Goal: Task Accomplishment & Management: Use online tool/utility

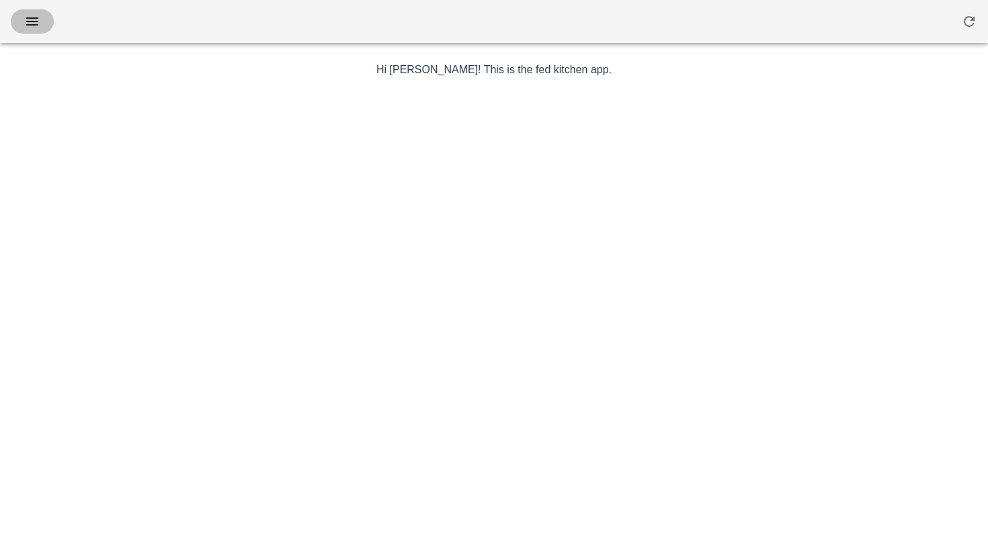
click at [22, 28] on span "button" at bounding box center [33, 21] width 22 height 16
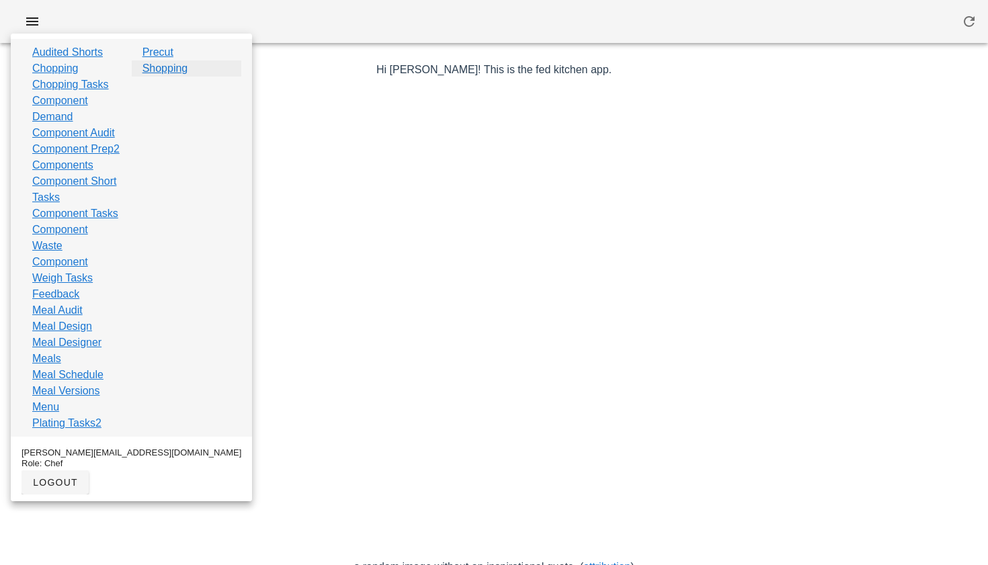
click at [167, 70] on link "Shopping" at bounding box center [166, 68] width 46 height 16
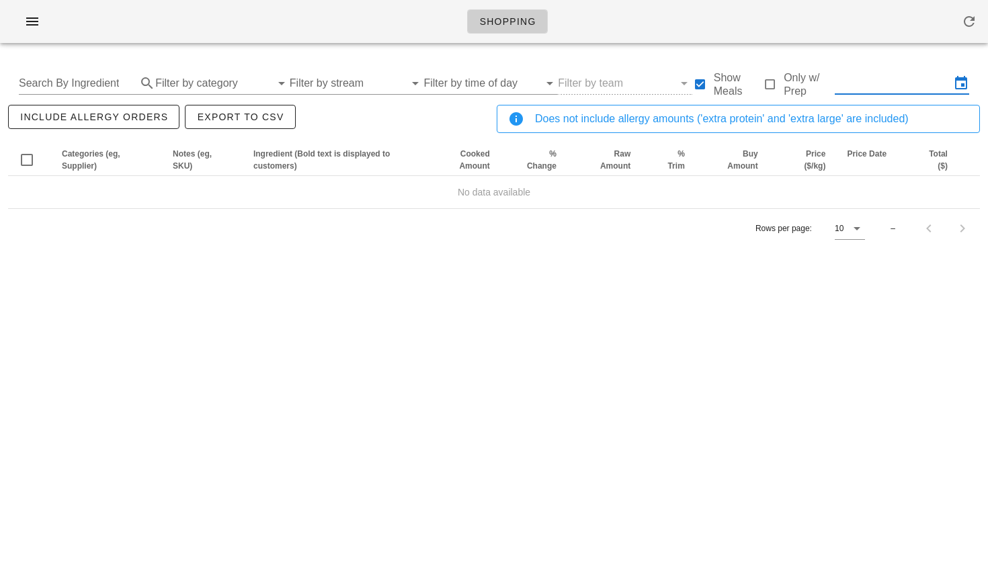
click at [864, 84] on input "text" at bounding box center [893, 84] width 116 height 22
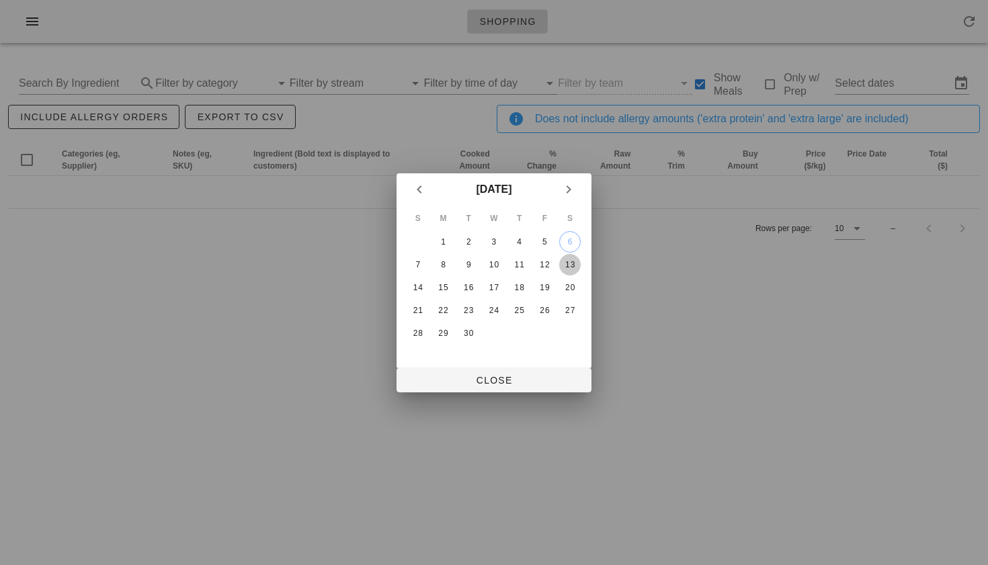
click at [569, 262] on div "13" at bounding box center [570, 264] width 22 height 9
click at [533, 263] on td "12" at bounding box center [545, 265] width 24 height 22
click at [523, 263] on div "11" at bounding box center [520, 264] width 22 height 9
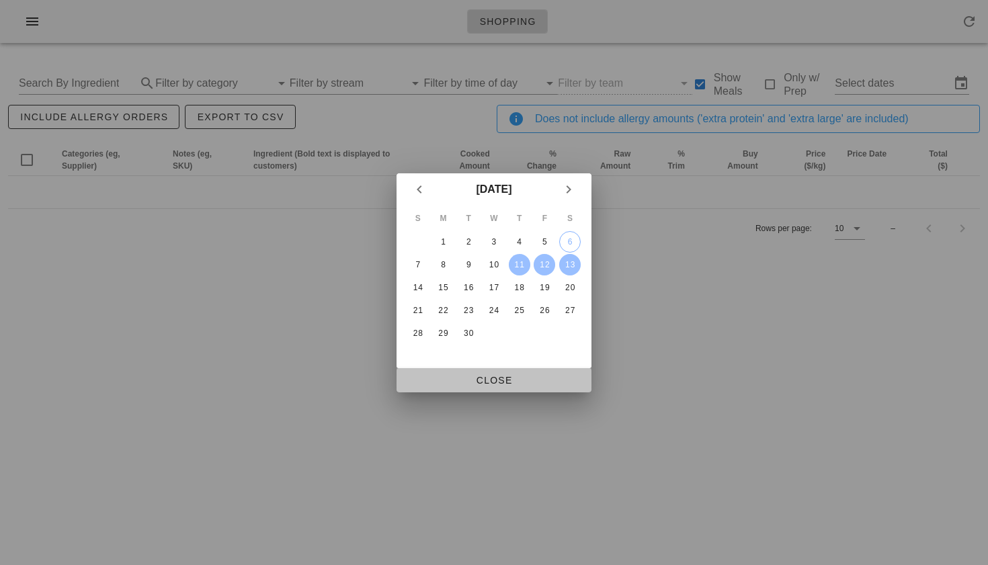
click at [483, 380] on span "Close" at bounding box center [493, 380] width 173 height 11
type input "[DATE] - [DATE]"
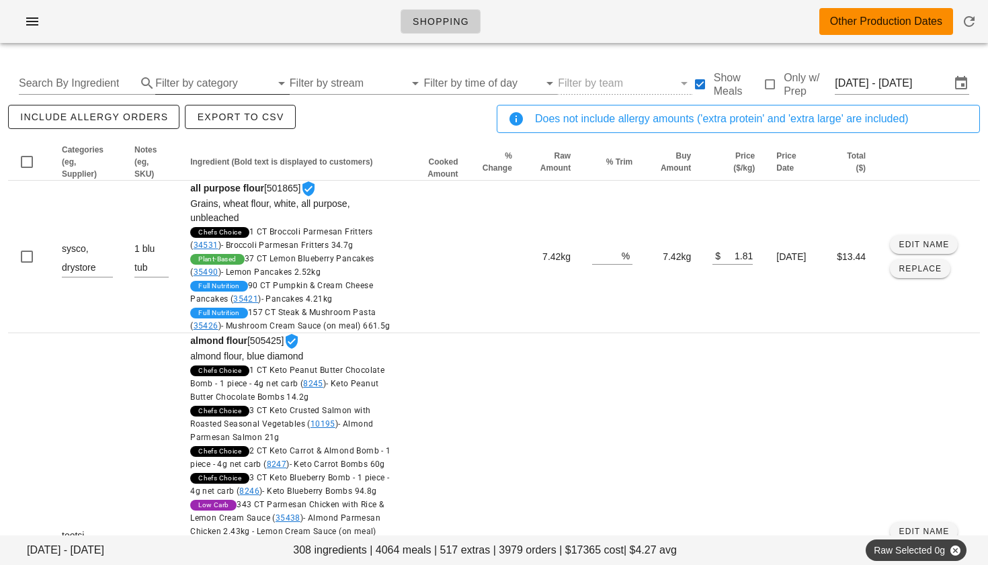
click at [214, 77] on input "Filter by category" at bounding box center [213, 84] width 116 height 22
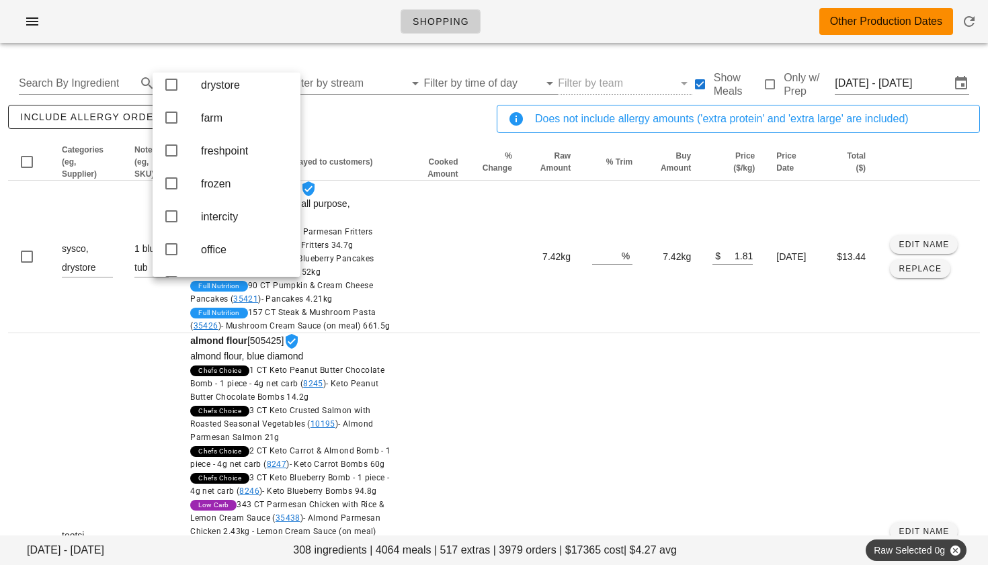
scroll to position [177, 0]
click at [175, 156] on icon at bounding box center [171, 148] width 16 height 16
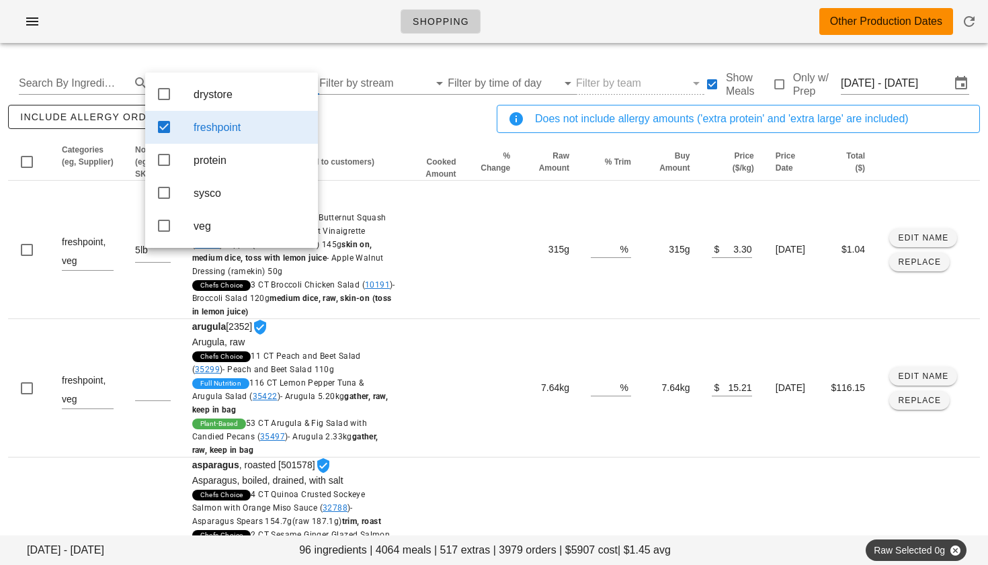
scroll to position [0, 0]
click at [379, 121] on div "include allergy orders Export to CSV" at bounding box center [249, 124] width 489 height 44
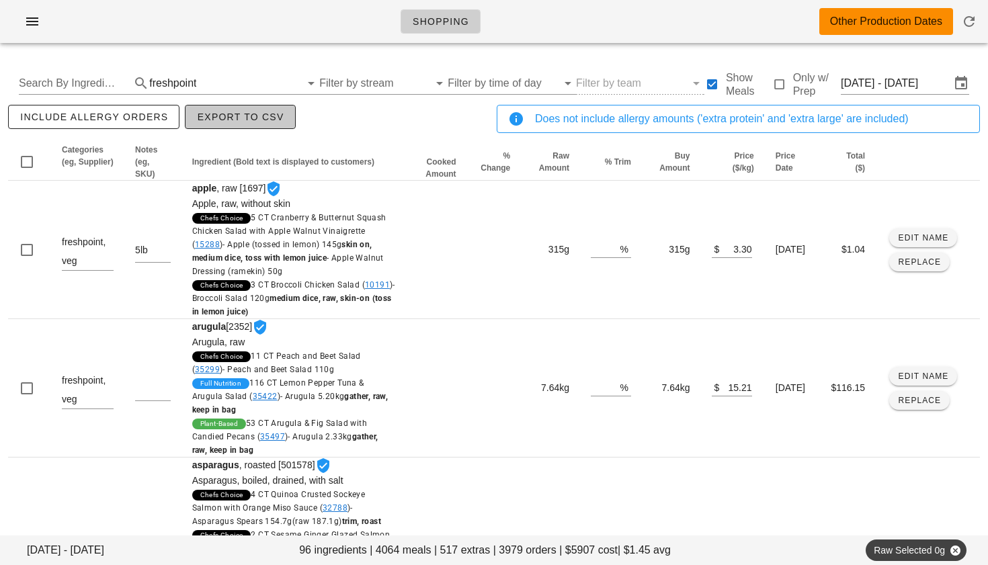
click at [216, 118] on span "Export to CSV" at bounding box center [239, 117] width 87 height 11
click at [216, 114] on span "Export to CSV" at bounding box center [239, 117] width 87 height 11
click at [149, 85] on div "freshpoint" at bounding box center [172, 83] width 47 height 12
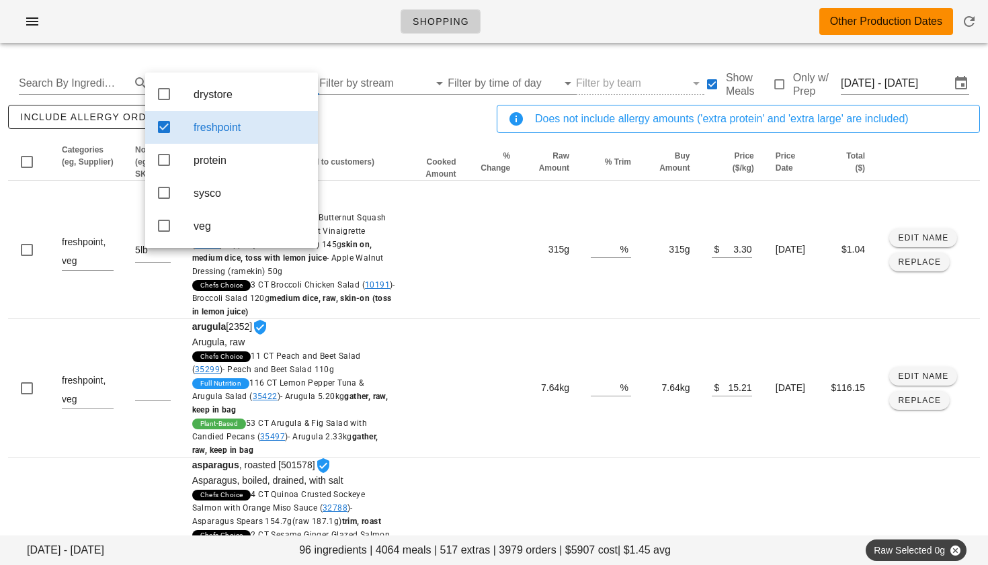
click at [169, 128] on icon at bounding box center [164, 127] width 16 height 16
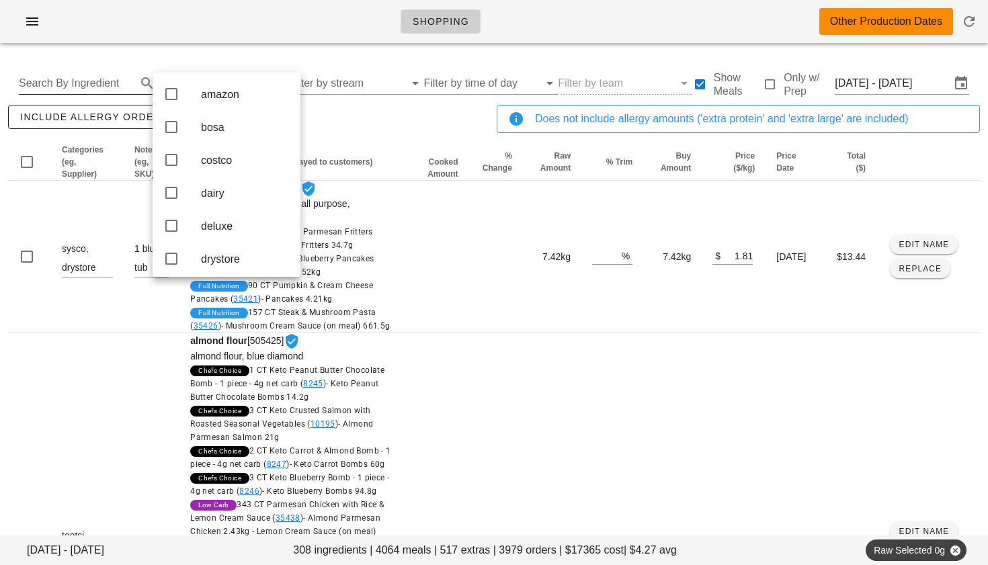
click at [99, 79] on input "Search By Ingredient" at bounding box center [76, 84] width 115 height 22
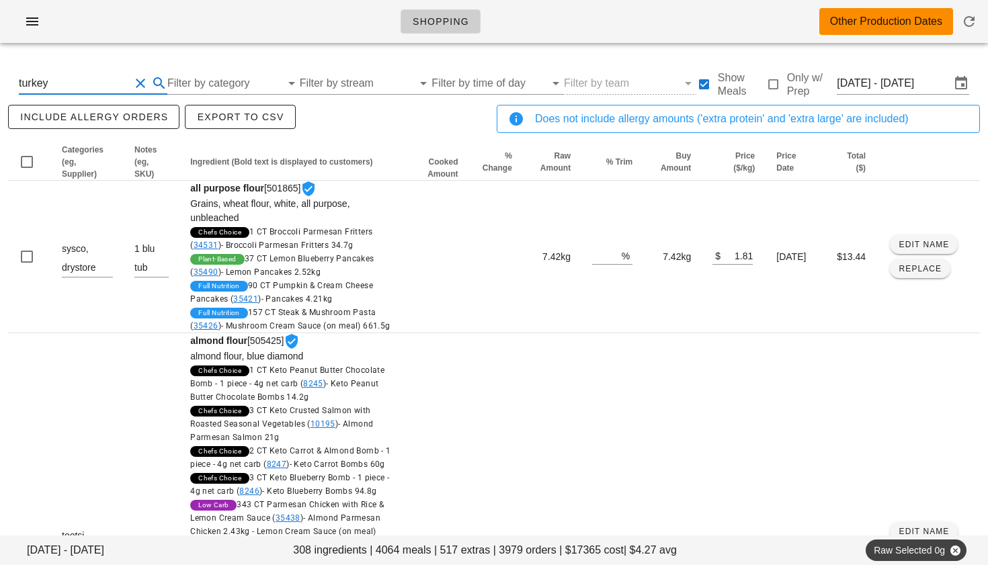
type input "turkey"
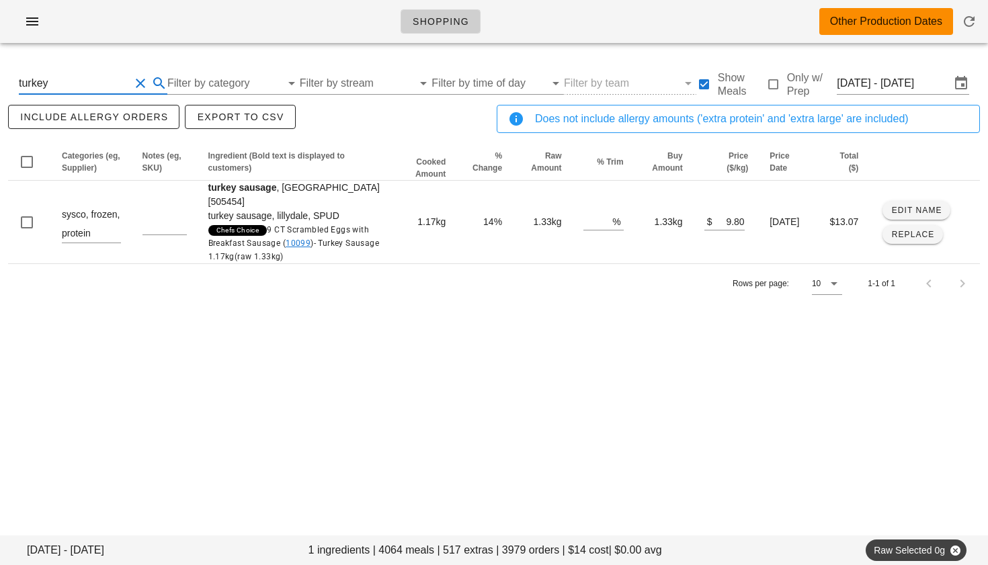
click at [138, 85] on button "Clear Search By Ingredient" at bounding box center [140, 83] width 16 height 16
click at [79, 93] on div at bounding box center [87, 84] width 136 height 22
type input "chicken"
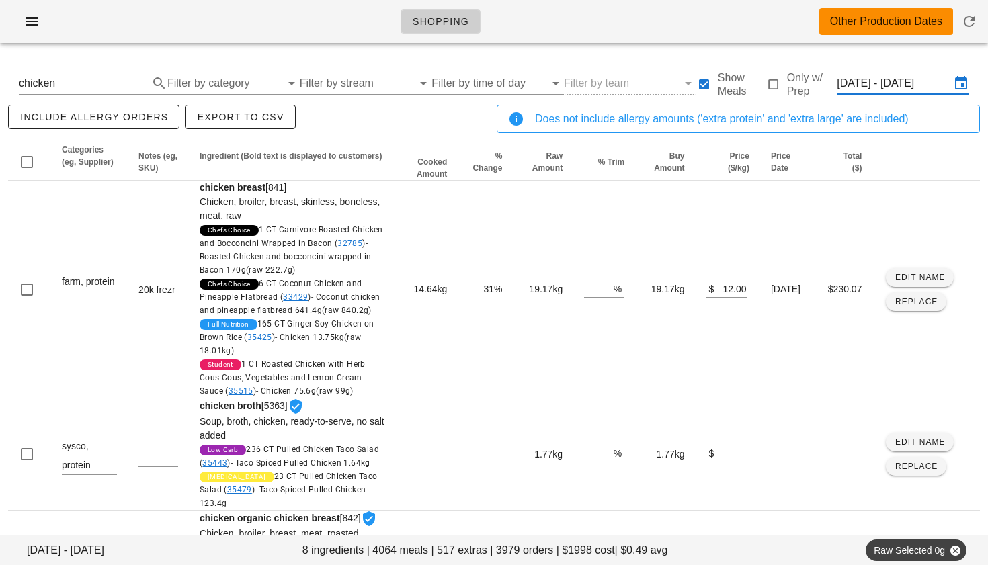
click at [863, 86] on input "[DATE] - [DATE]" at bounding box center [894, 84] width 114 height 22
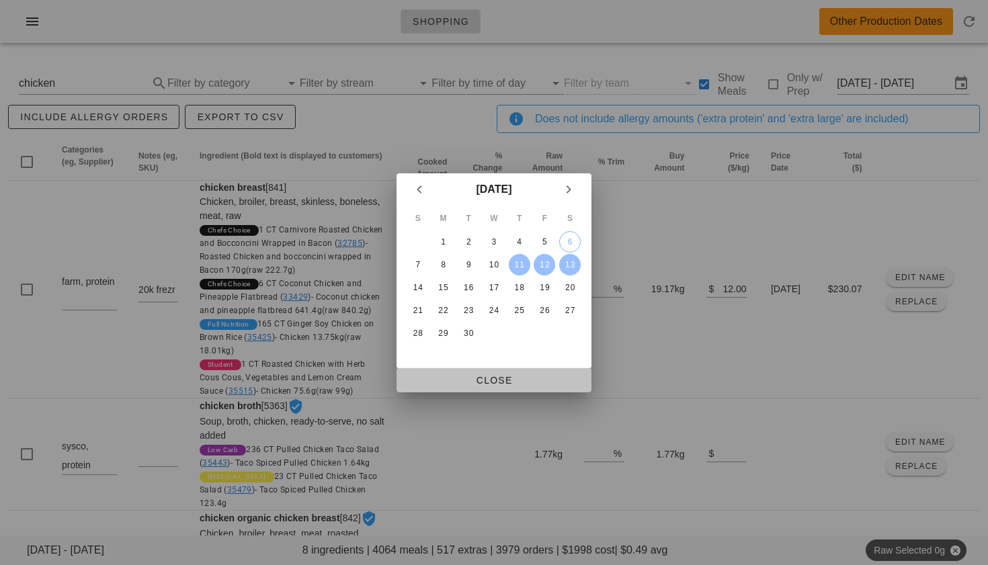
click at [511, 384] on span "Close" at bounding box center [493, 380] width 173 height 11
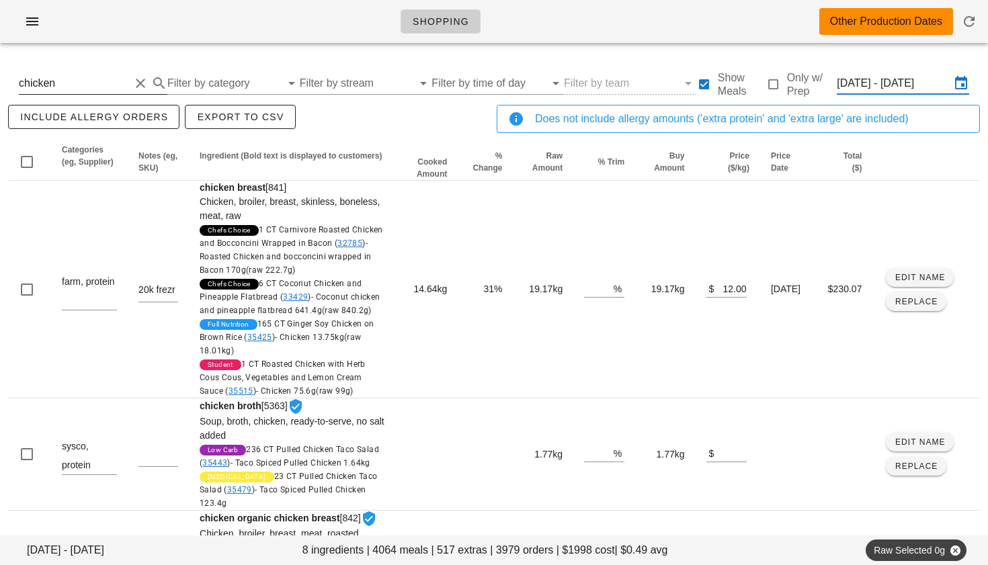
click at [64, 87] on input "chicken" at bounding box center [74, 84] width 111 height 22
click at [145, 85] on button "Clear Search By Ingredient" at bounding box center [140, 83] width 16 height 16
click at [189, 80] on input "Filter by category" at bounding box center [213, 84] width 116 height 22
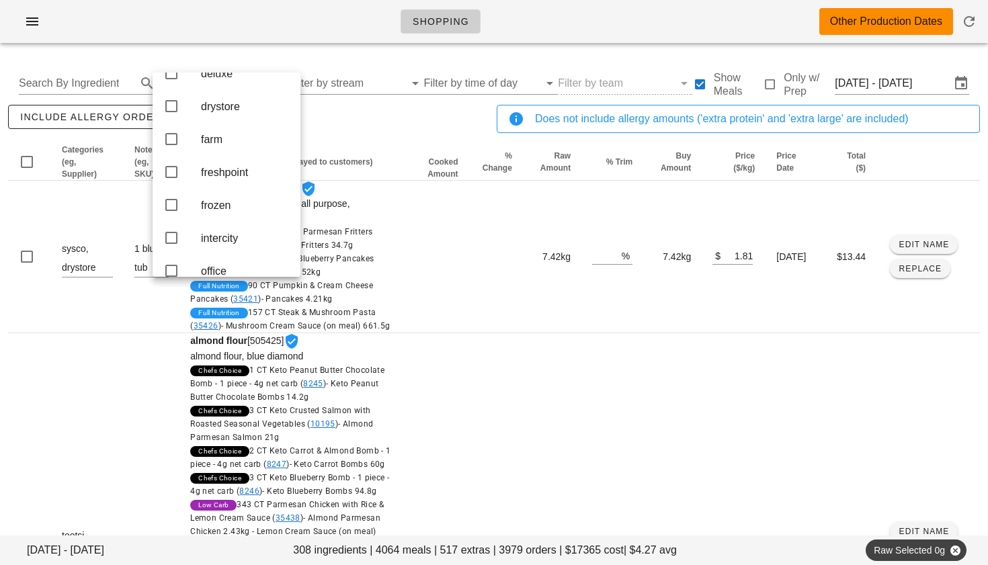
scroll to position [132, 0]
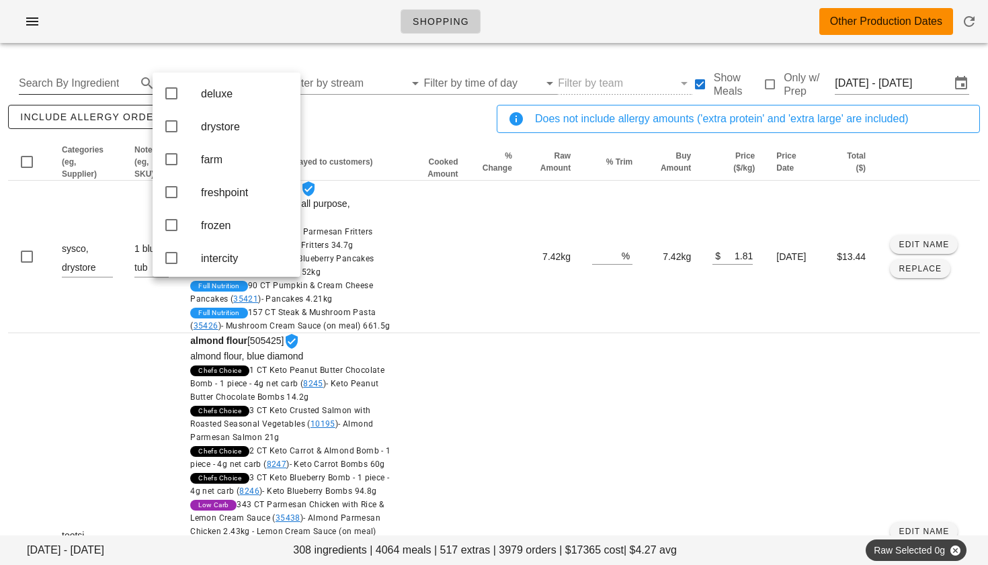
click at [99, 82] on input "Search By Ingredient" at bounding box center [76, 84] width 115 height 22
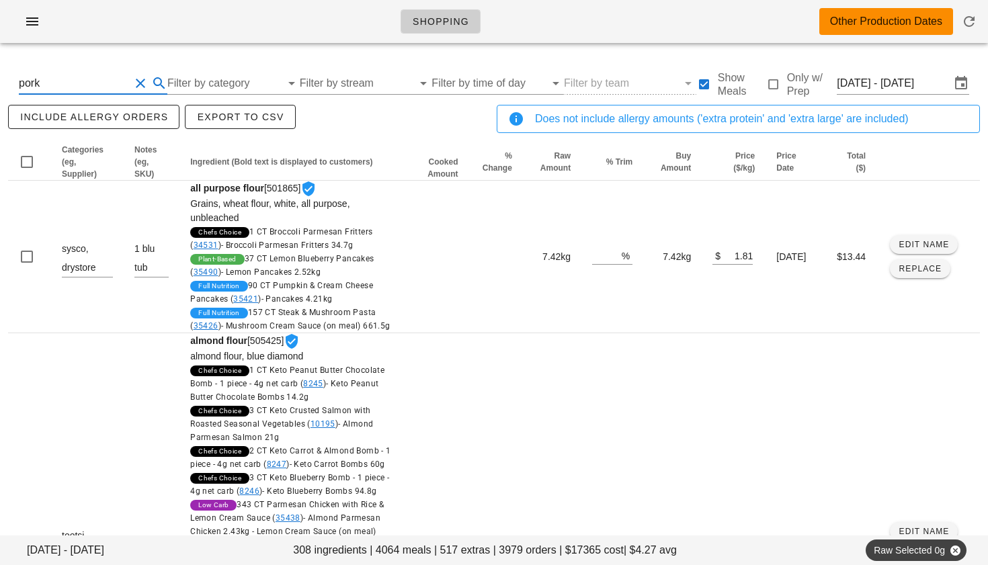
type input "pork"
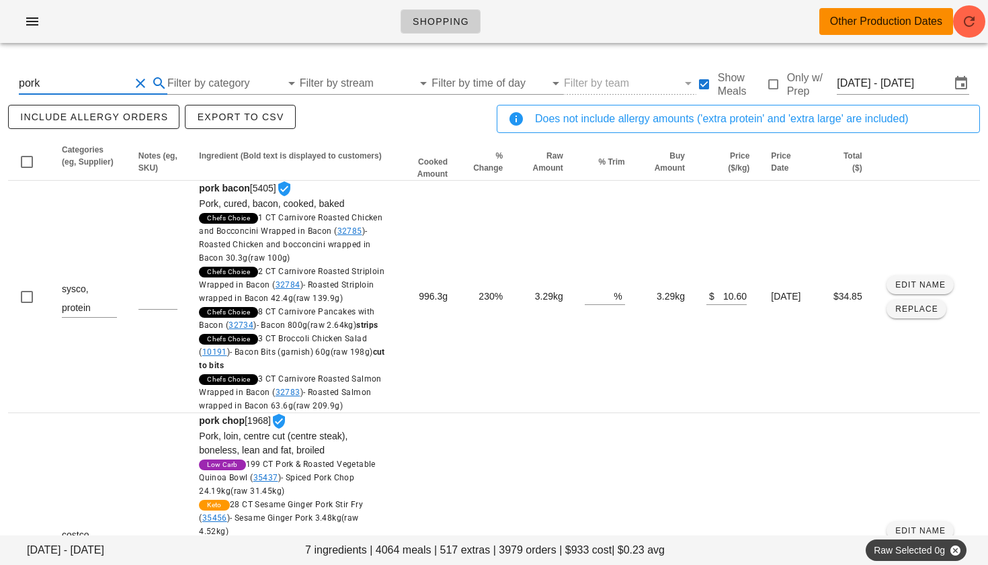
click at [135, 85] on button "Clear Search By Ingredient" at bounding box center [140, 83] width 16 height 16
click at [190, 81] on input "Filter by category" at bounding box center [213, 84] width 116 height 22
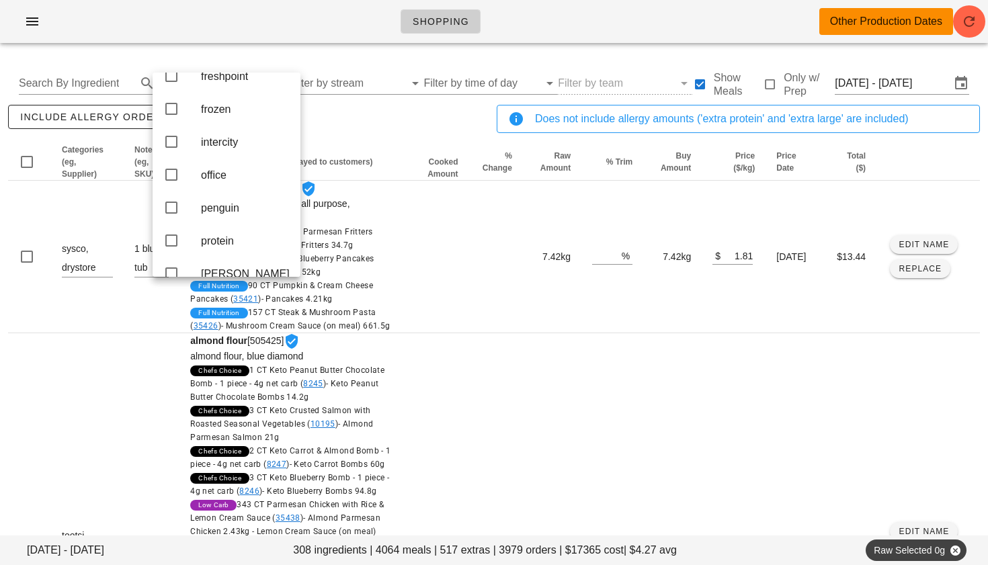
scroll to position [251, 0]
click at [173, 148] on icon at bounding box center [171, 140] width 16 height 16
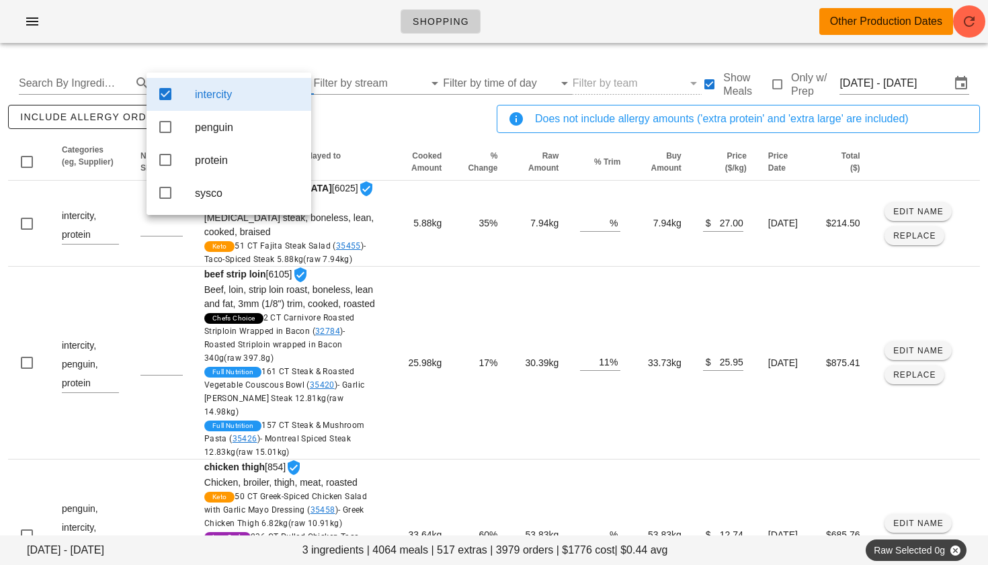
scroll to position [0, 0]
click at [163, 126] on icon at bounding box center [165, 127] width 16 height 16
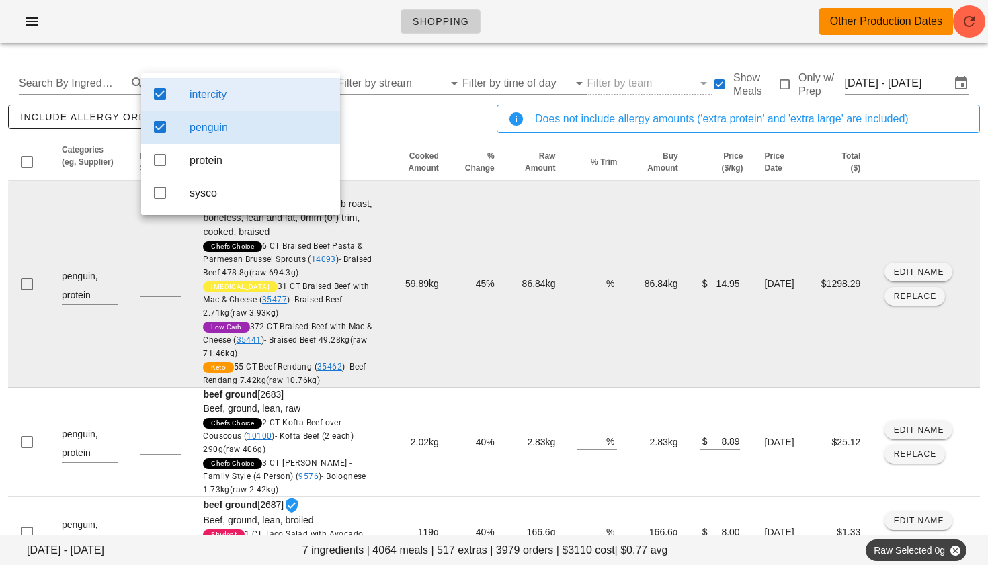
click at [354, 191] on td "beef diced [5982] Beef, [PERSON_NAME], cross rib roast, boneless, lean and fat,…" at bounding box center [289, 284] width 194 height 207
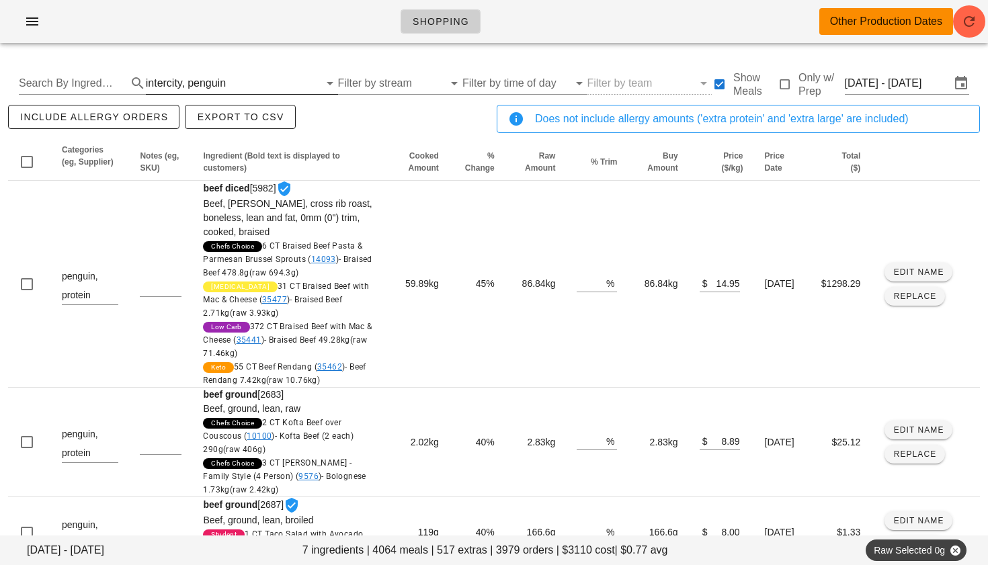
click at [204, 75] on div "intercity, penguin" at bounding box center [232, 84] width 173 height 22
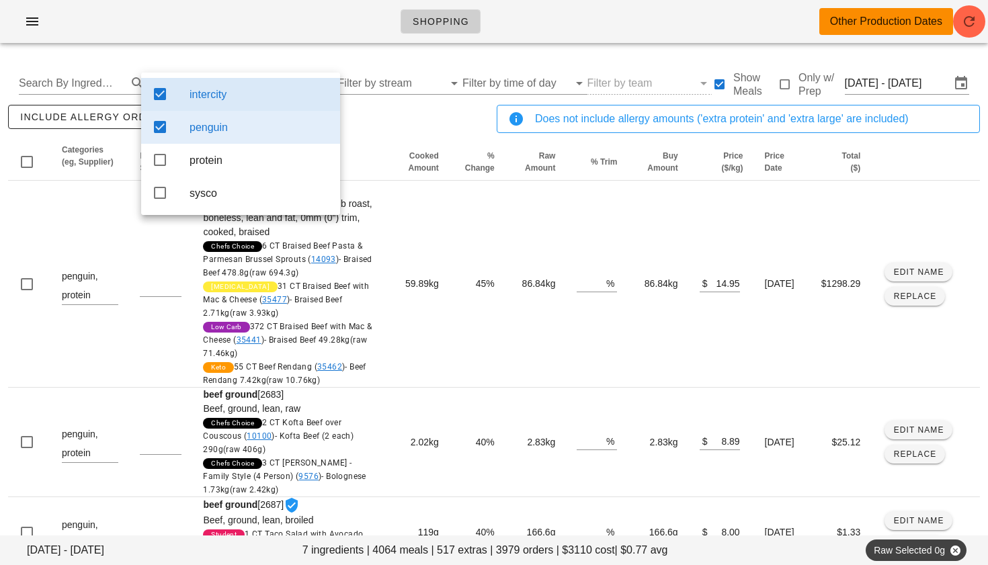
click at [162, 96] on icon at bounding box center [160, 94] width 16 height 16
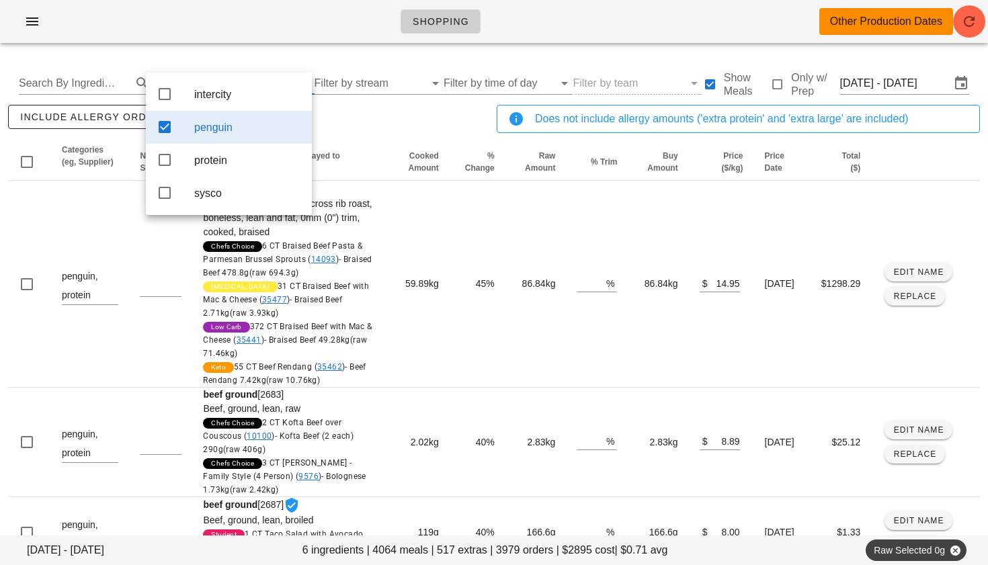
click at [167, 130] on icon at bounding box center [165, 127] width 16 height 16
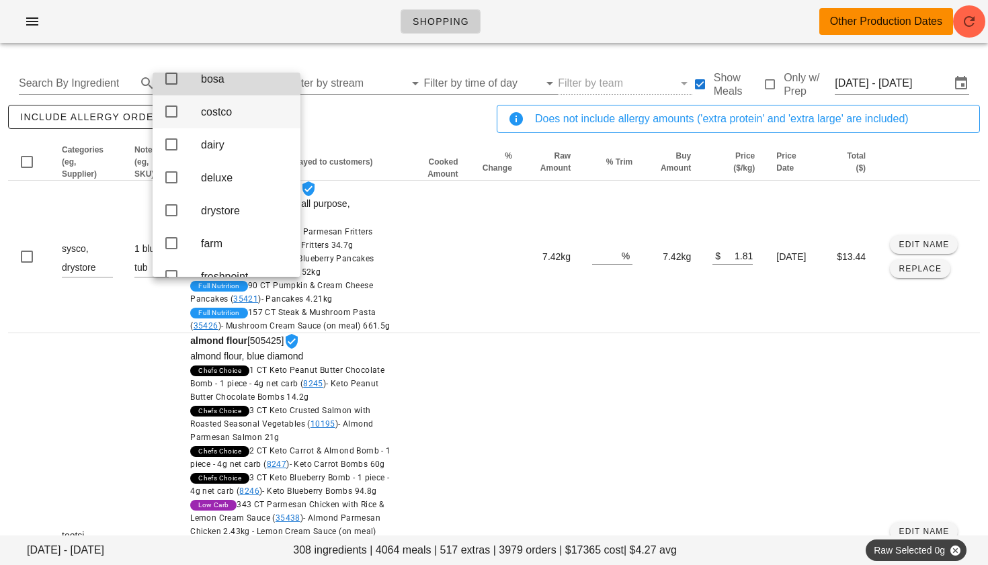
scroll to position [98, 0]
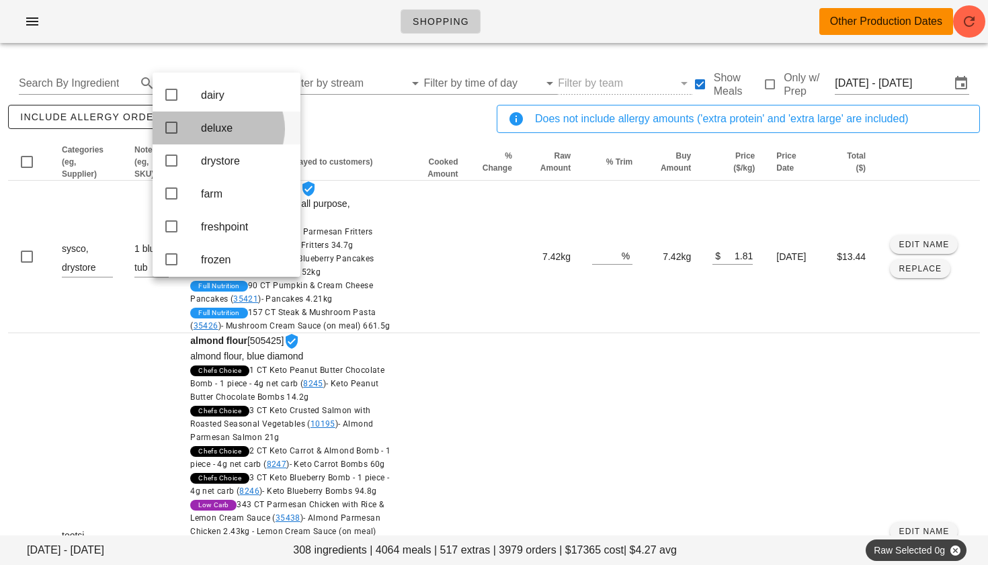
click at [173, 129] on icon at bounding box center [171, 128] width 16 height 16
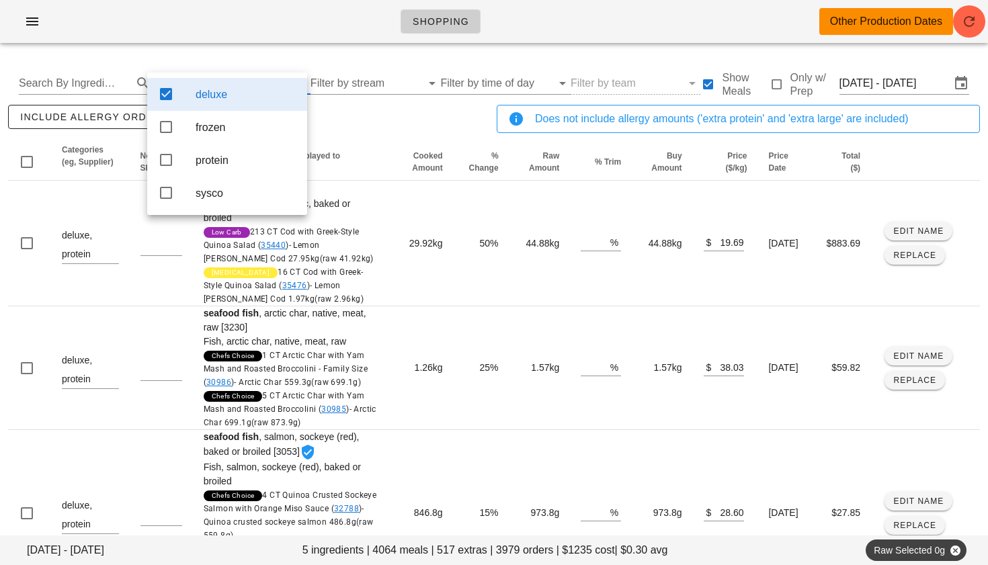
scroll to position [0, 0]
click at [370, 148] on th "Ingredient (Bold text is displayed to customers)" at bounding box center [291, 162] width 197 height 37
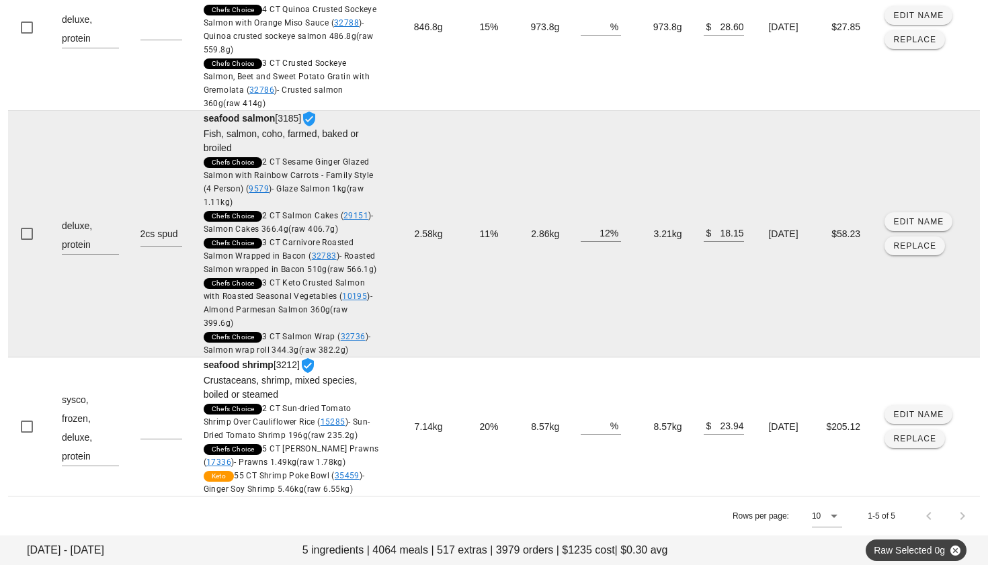
scroll to position [528, 0]
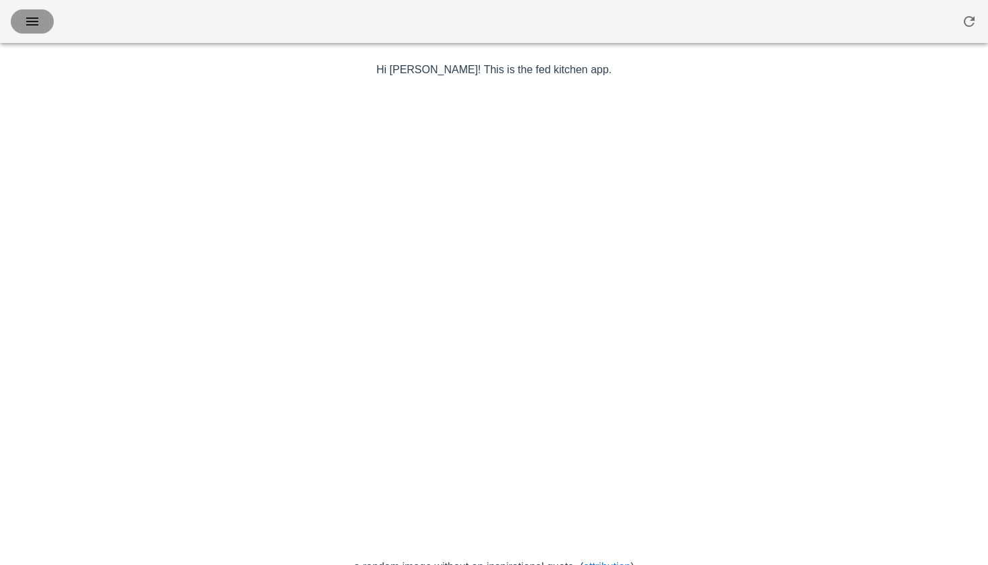
click at [25, 26] on icon "button" at bounding box center [32, 21] width 16 height 16
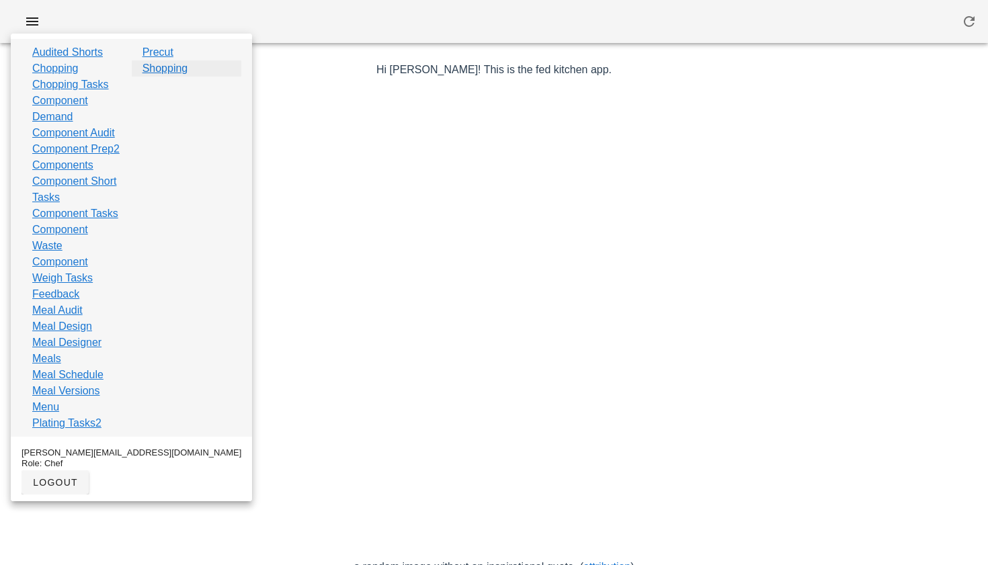
click at [161, 64] on link "Shopping" at bounding box center [166, 68] width 46 height 16
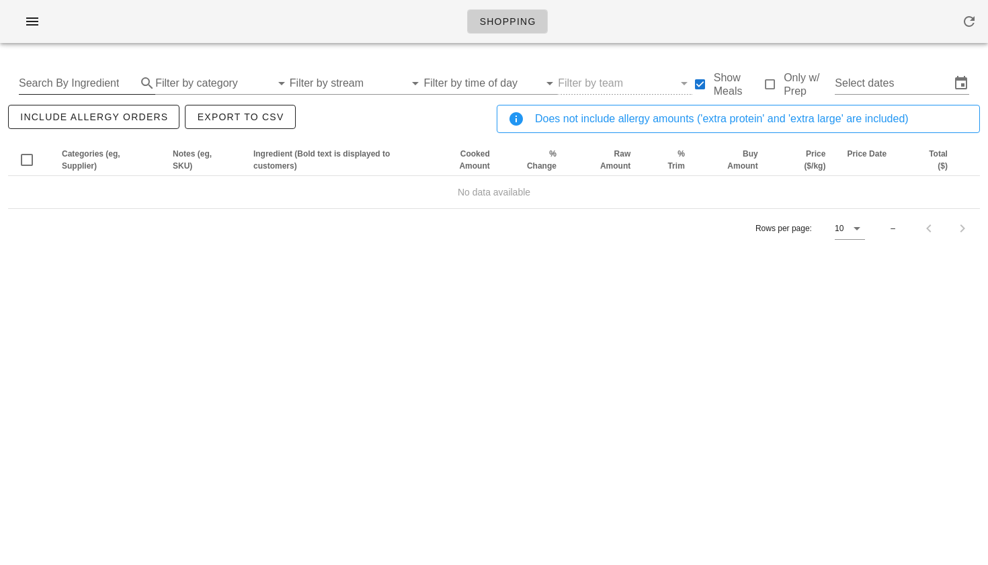
click at [91, 75] on input "Search By Ingredient" at bounding box center [76, 84] width 115 height 22
click at [869, 85] on input "Select dates" at bounding box center [893, 84] width 116 height 22
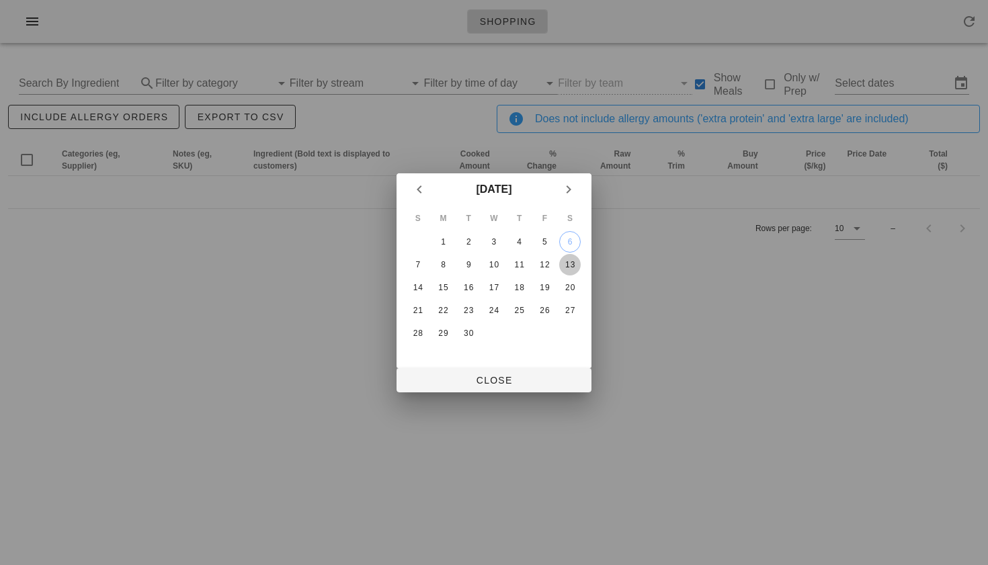
click at [571, 265] on div "13" at bounding box center [570, 264] width 22 height 9
click at [520, 264] on div "11" at bounding box center [520, 264] width 22 height 9
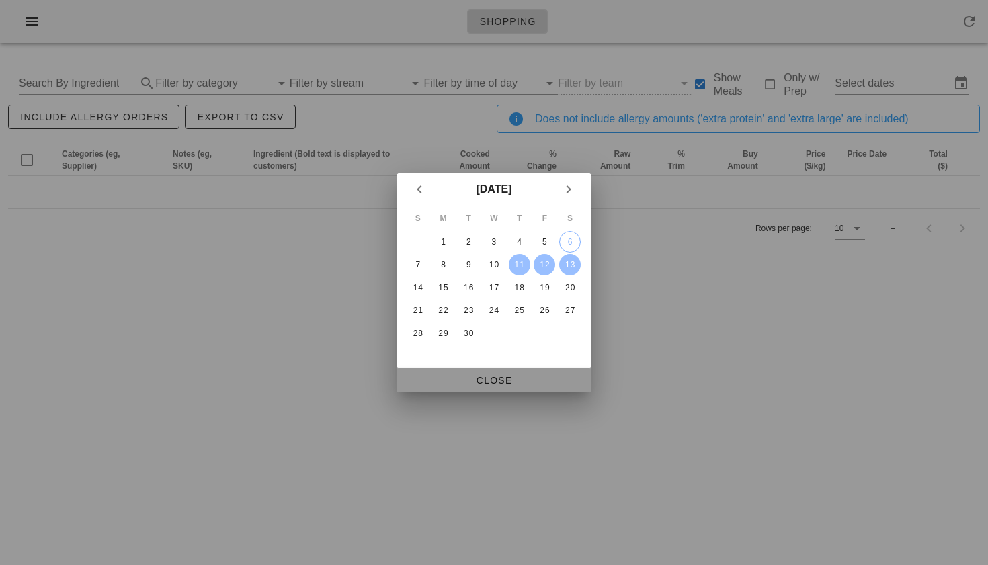
click at [508, 381] on span "Close" at bounding box center [493, 380] width 173 height 11
type input "[DATE] - [DATE]"
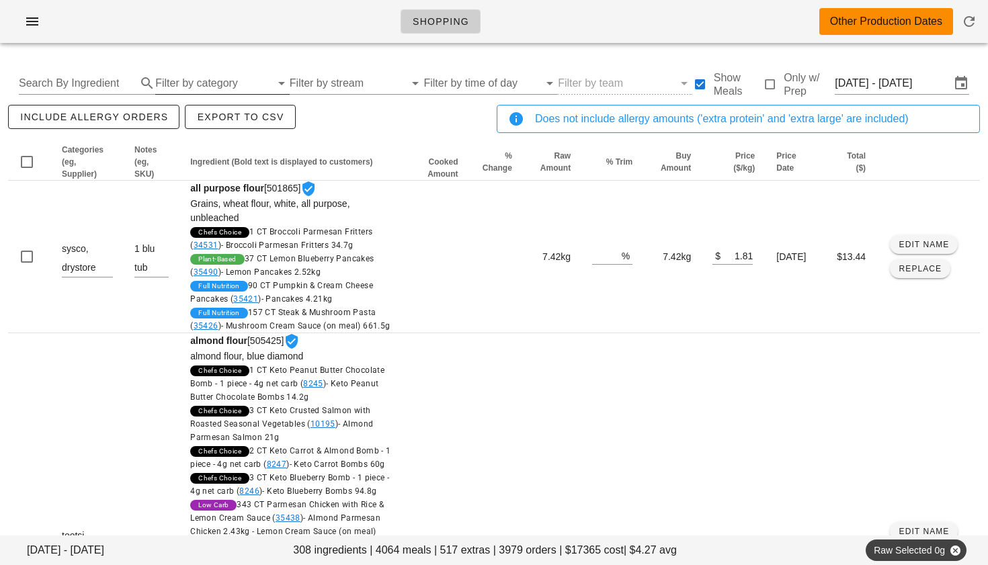
click at [210, 81] on input "Filter by category" at bounding box center [213, 84] width 116 height 22
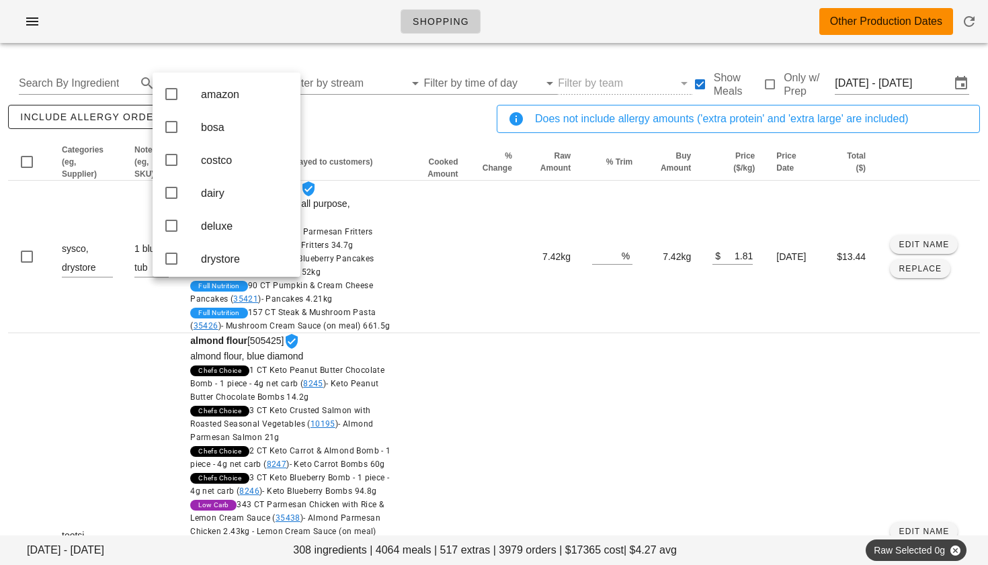
click at [323, 132] on div "include allergy orders Export to CSV" at bounding box center [249, 124] width 489 height 44
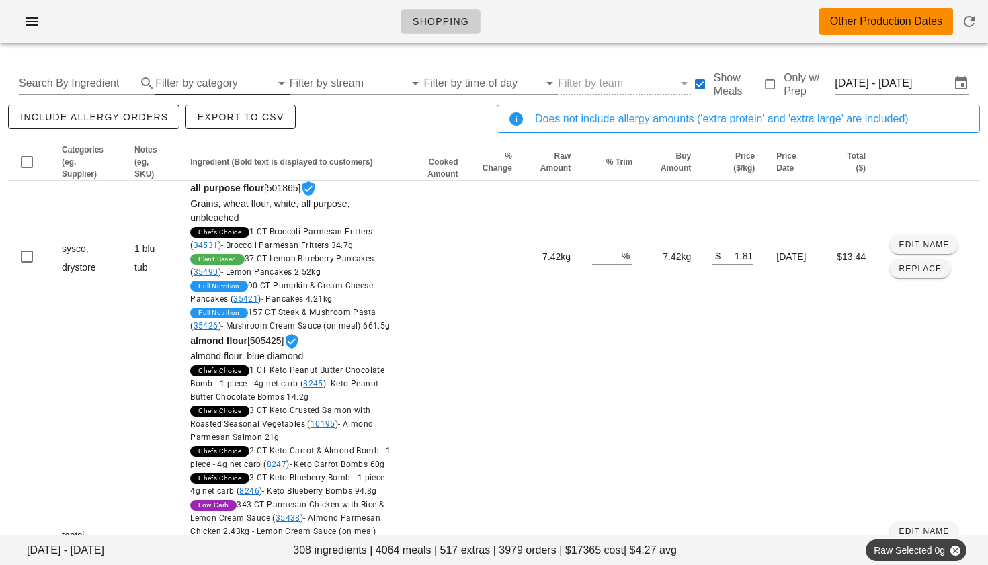
click at [231, 85] on input "Filter by category" at bounding box center [213, 84] width 116 height 22
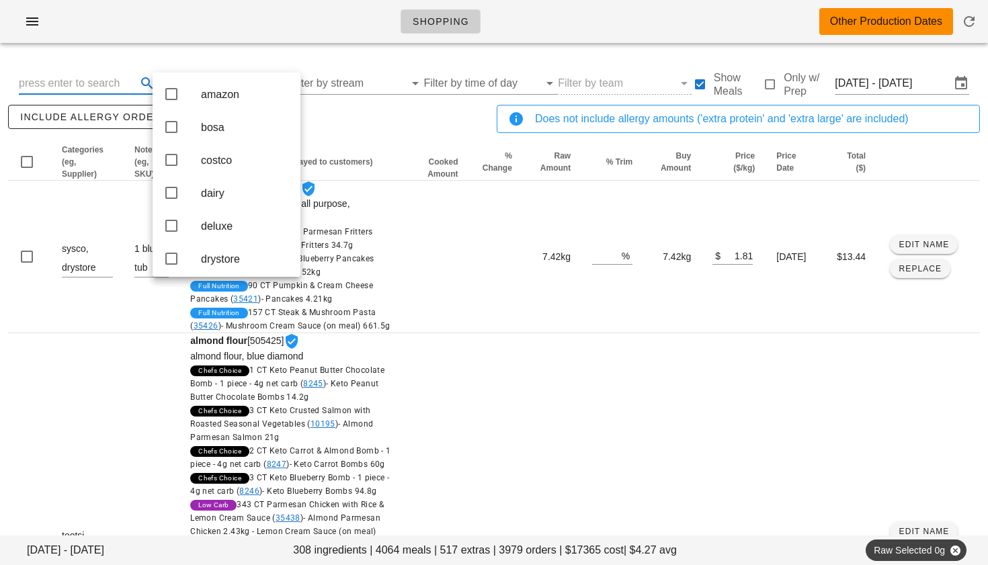
click at [120, 85] on input "text" at bounding box center [76, 84] width 115 height 22
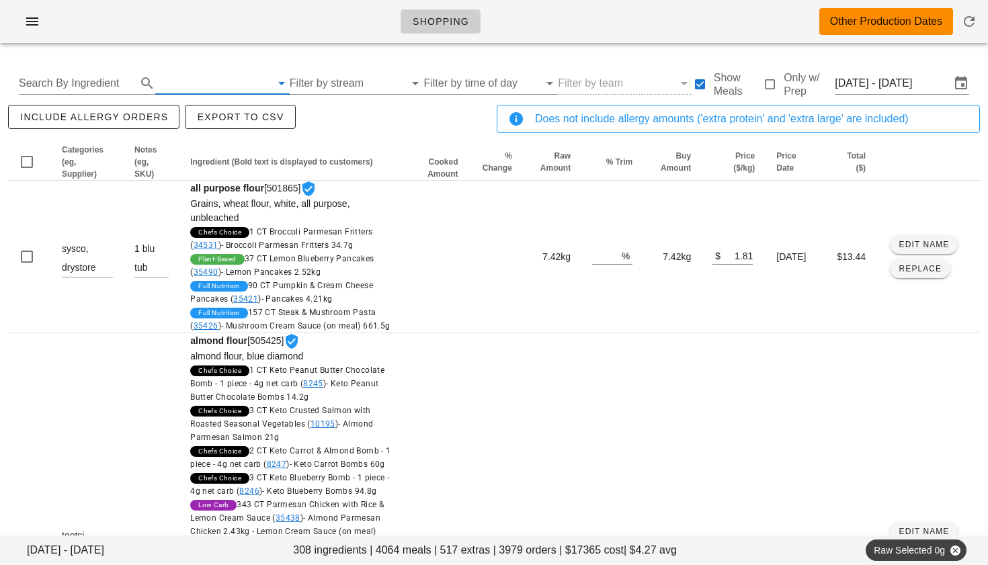
click at [191, 81] on input "text" at bounding box center [213, 84] width 116 height 22
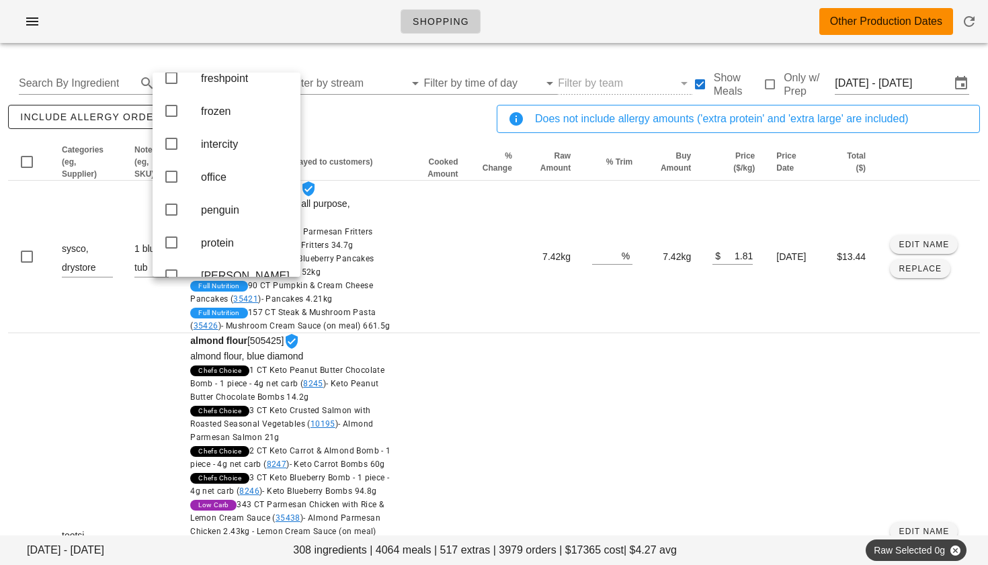
scroll to position [259, 0]
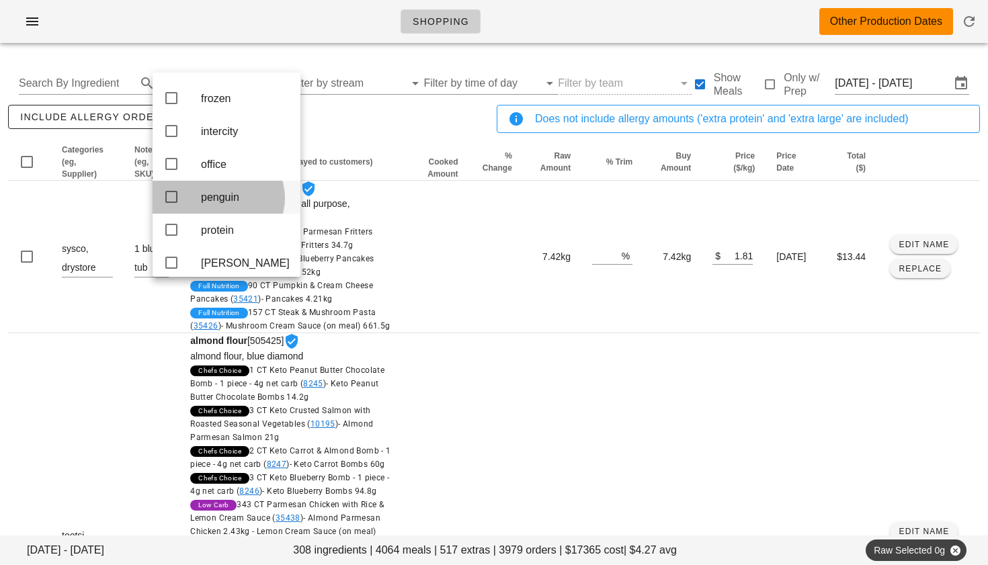
click at [172, 205] on icon at bounding box center [171, 197] width 16 height 16
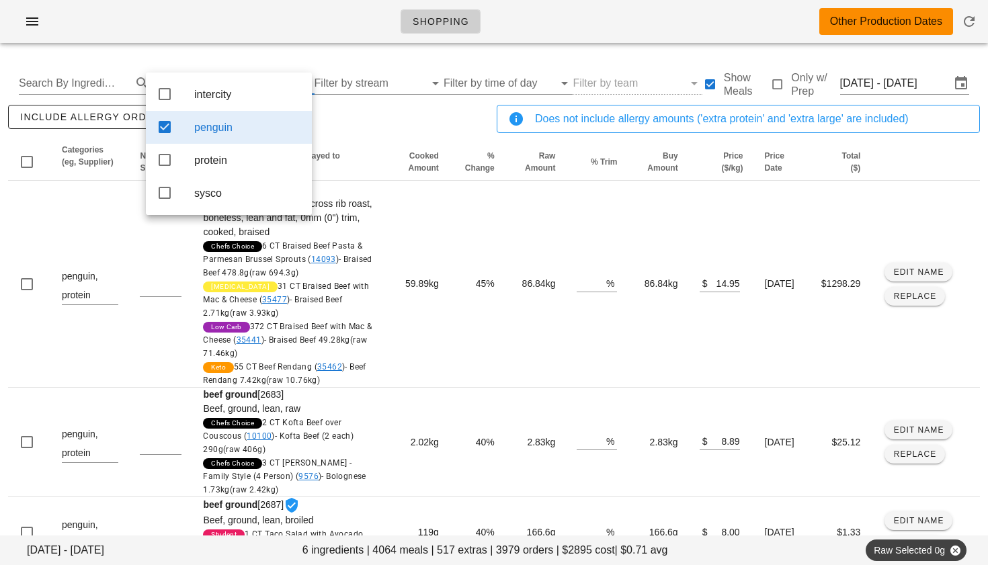
scroll to position [0, 0]
click at [161, 91] on icon at bounding box center [165, 94] width 16 height 16
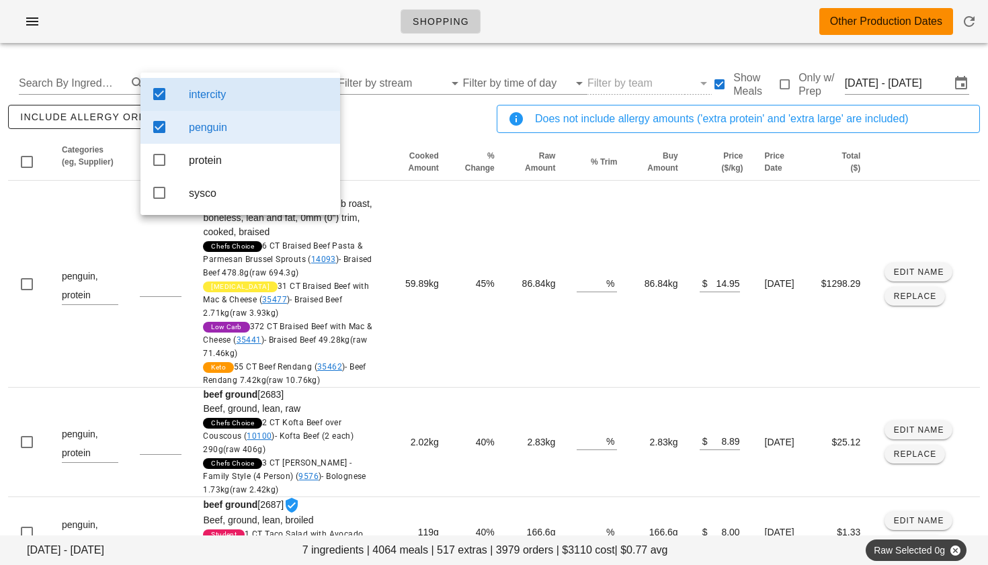
click at [374, 137] on div "include allergy orders Export to CSV" at bounding box center [249, 124] width 489 height 44
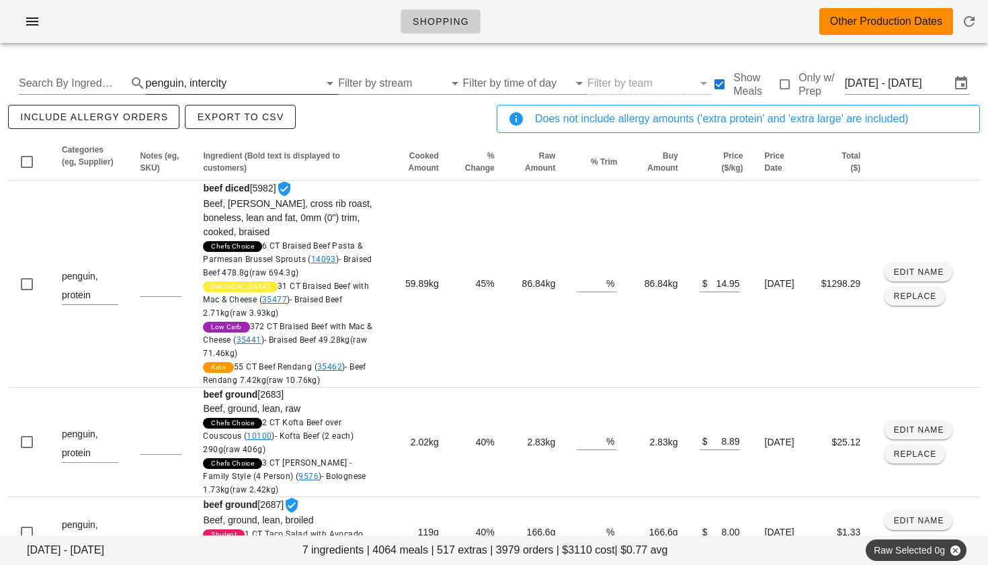
click at [177, 80] on div "penguin," at bounding box center [166, 83] width 41 height 12
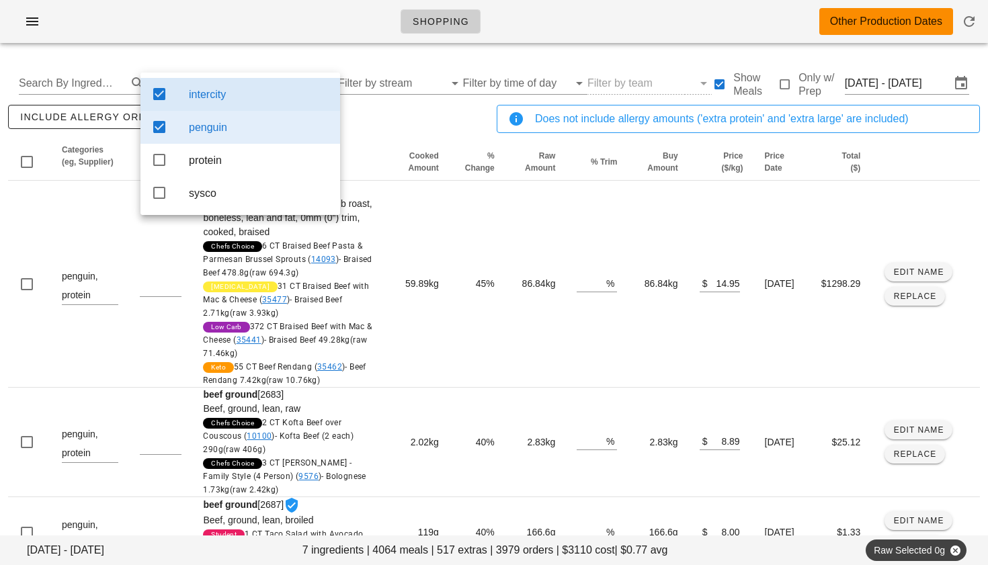
click at [161, 89] on icon at bounding box center [159, 94] width 16 height 16
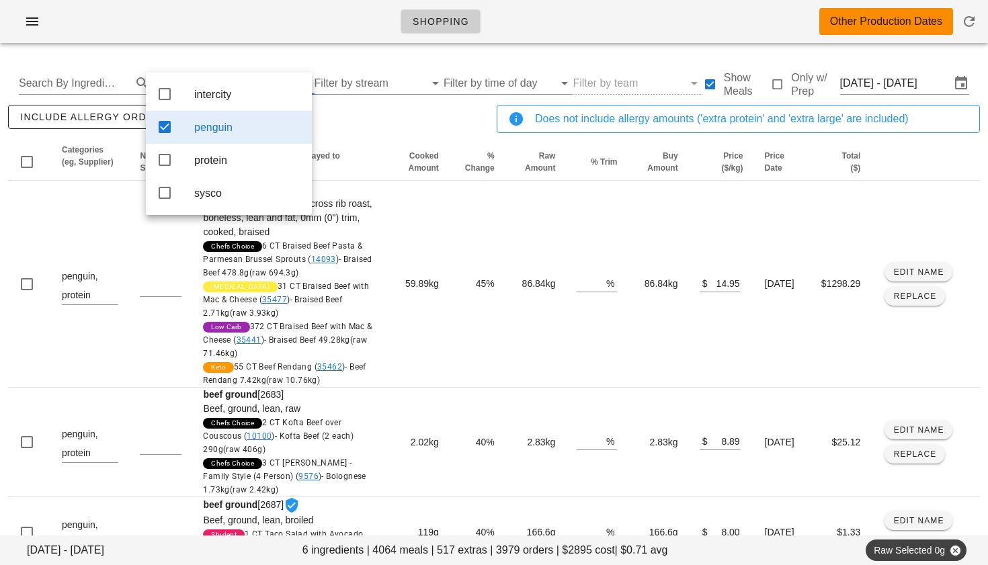
click at [162, 128] on icon at bounding box center [165, 127] width 16 height 16
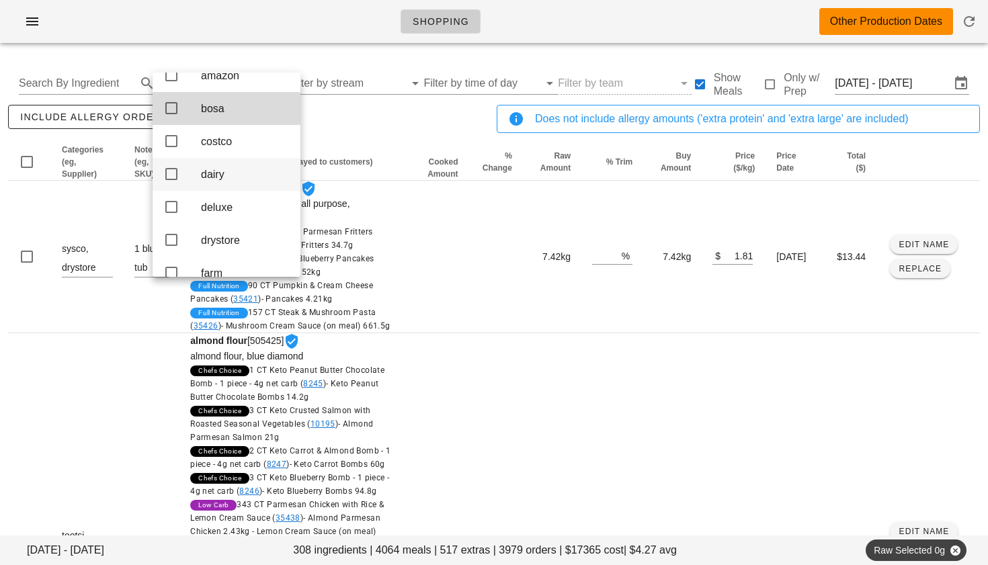
scroll to position [22, 0]
click at [171, 212] on icon at bounding box center [171, 204] width 16 height 16
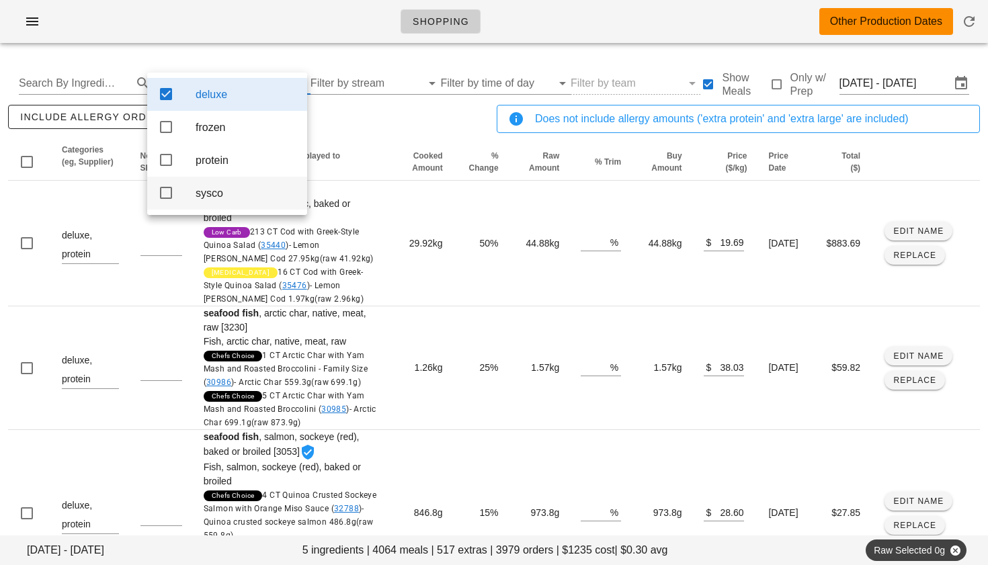
scroll to position [0, 0]
click at [341, 149] on th "Ingredient (Bold text is displayed to customers)" at bounding box center [291, 162] width 197 height 37
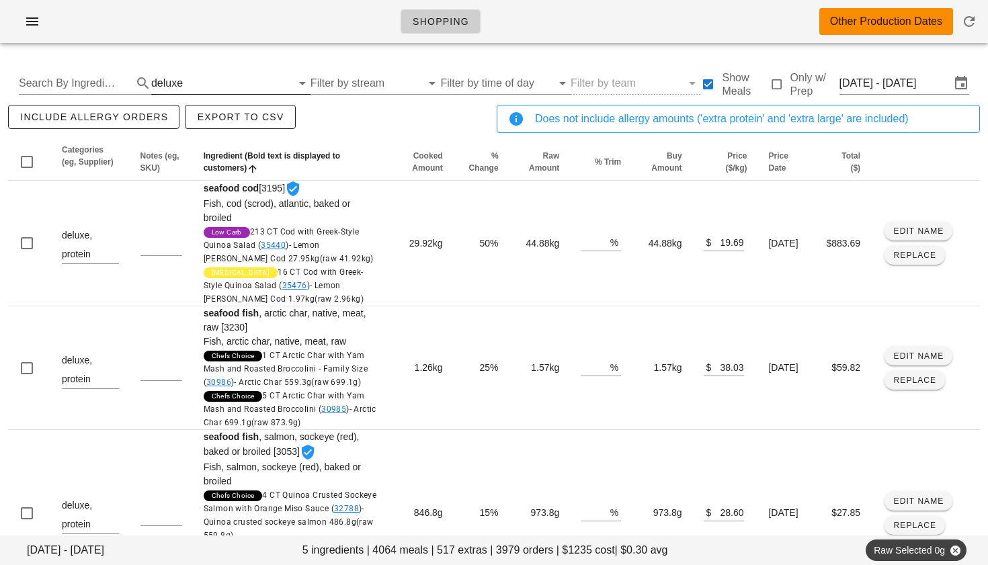
click at [171, 84] on div "deluxe" at bounding box center [167, 83] width 32 height 12
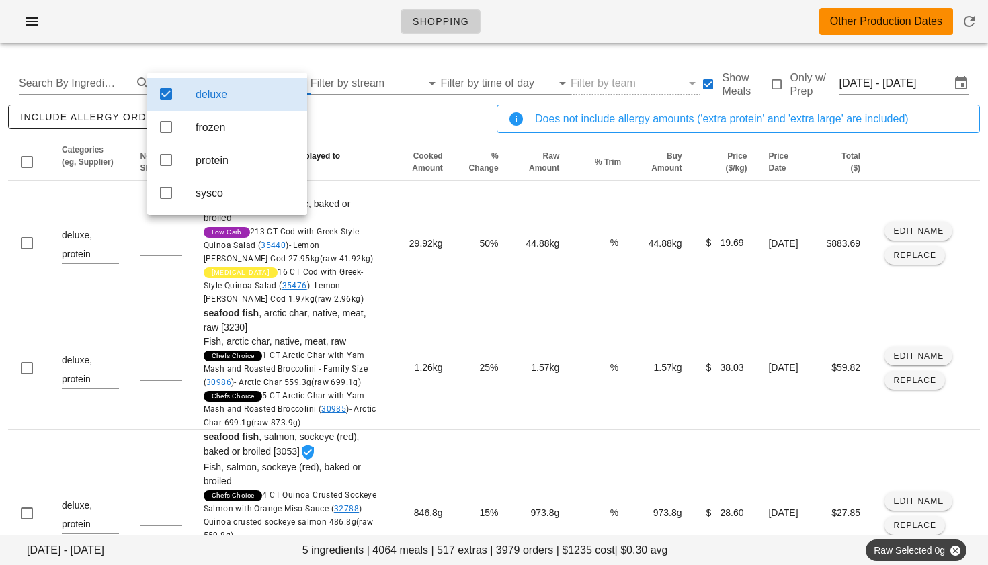
click at [170, 95] on icon at bounding box center [166, 94] width 16 height 16
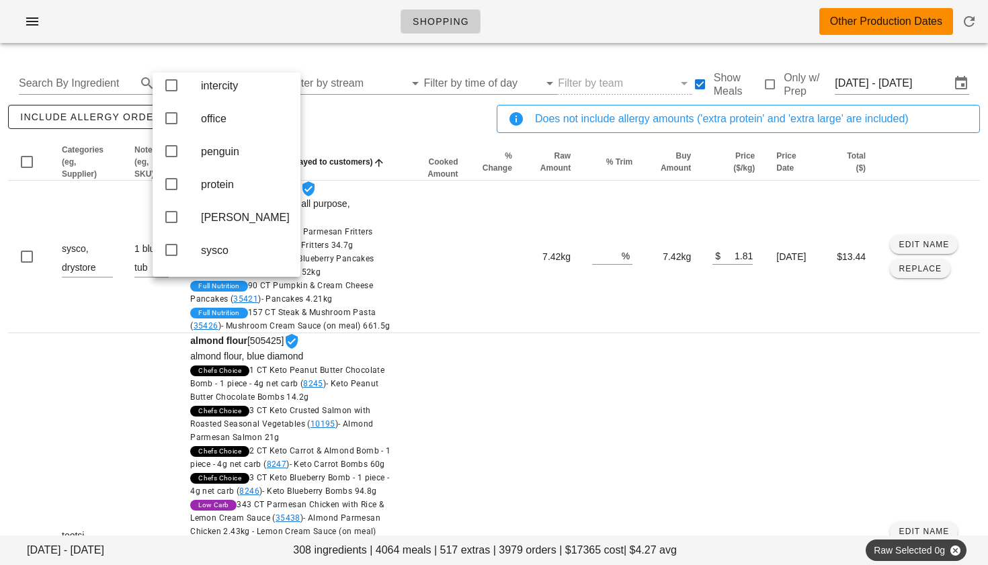
scroll to position [307, 0]
click at [85, 83] on input "text" at bounding box center [76, 84] width 115 height 22
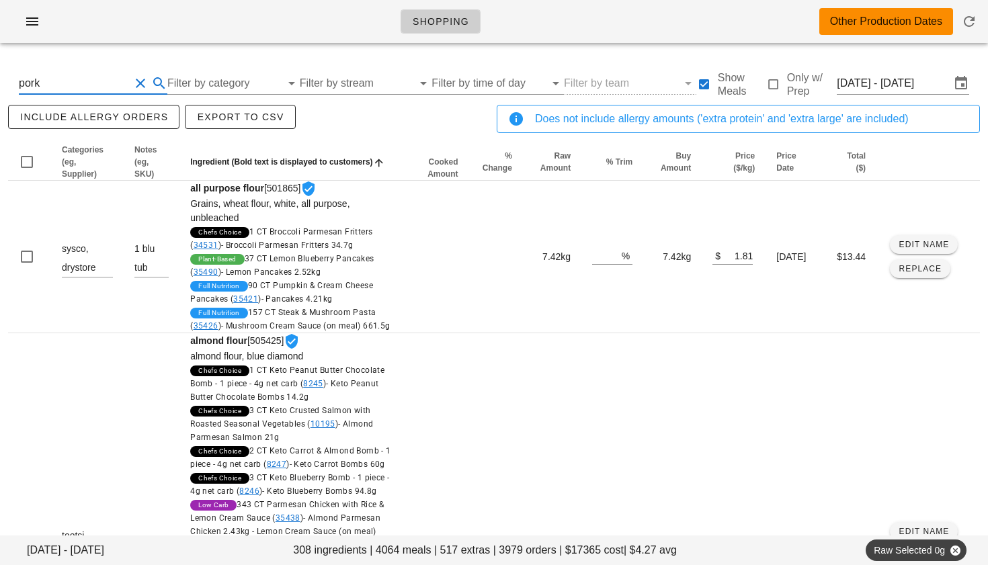
type input "pork"
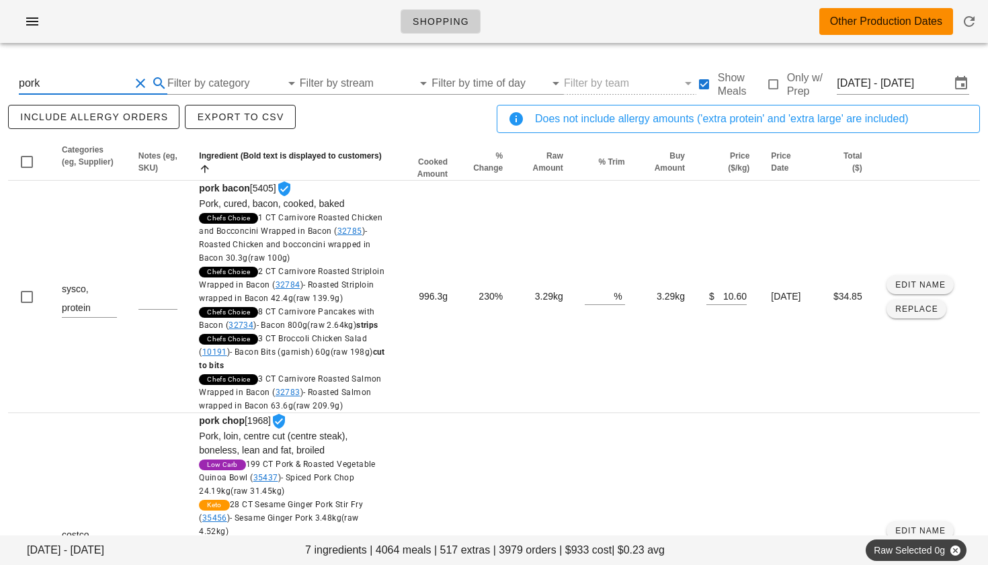
click at [142, 80] on button "Clear Search By Ingredient" at bounding box center [140, 83] width 16 height 16
click at [210, 79] on input "Filter by category" at bounding box center [213, 84] width 116 height 22
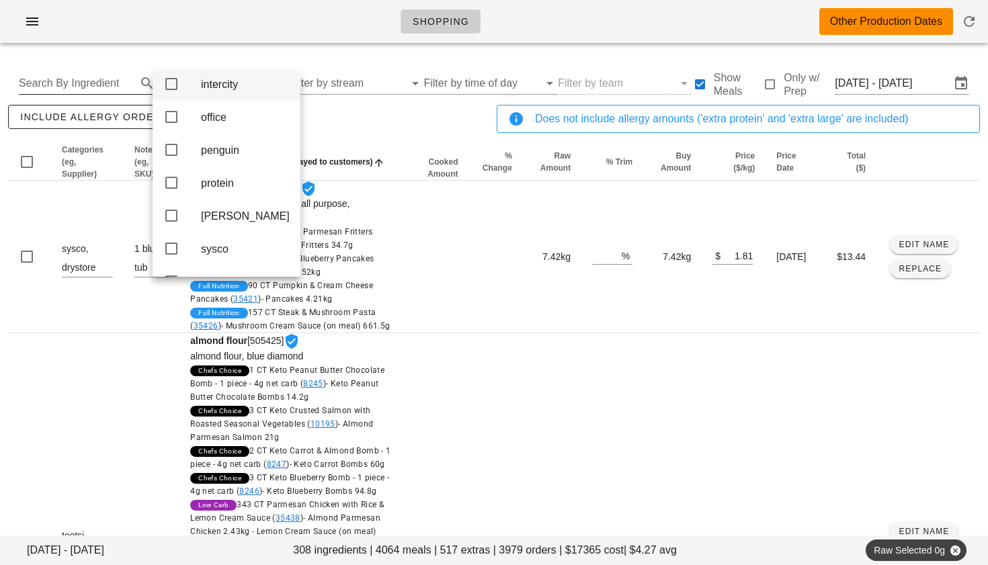
click at [204, 79] on div "intercity" at bounding box center [227, 84] width 148 height 33
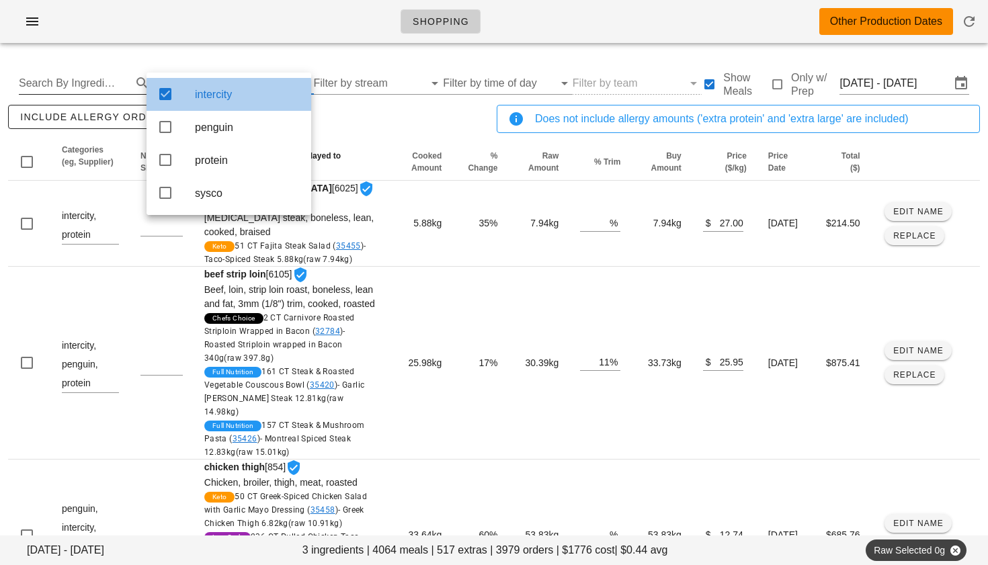
click at [204, 87] on div "intercity" at bounding box center [248, 94] width 106 height 29
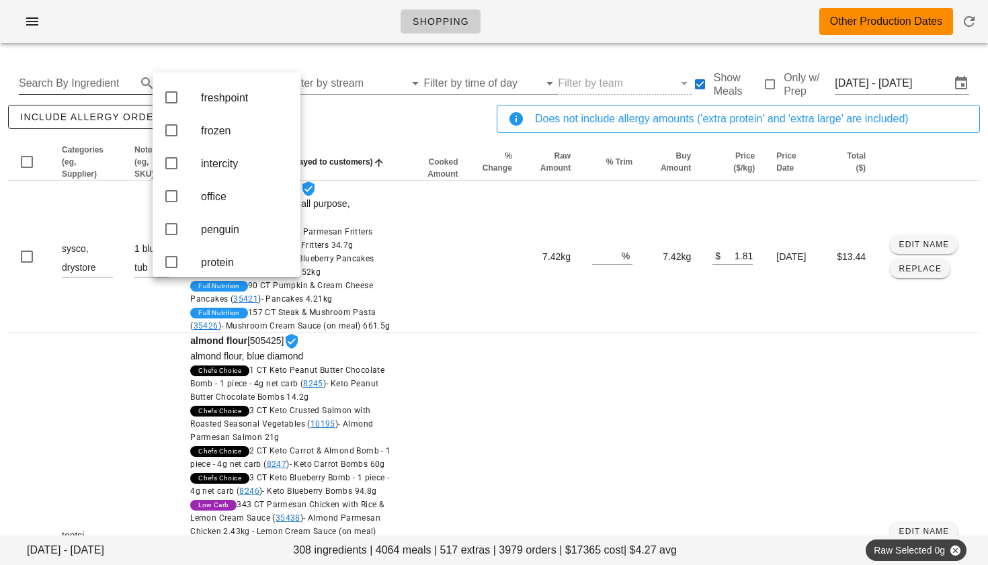
scroll to position [251, 0]
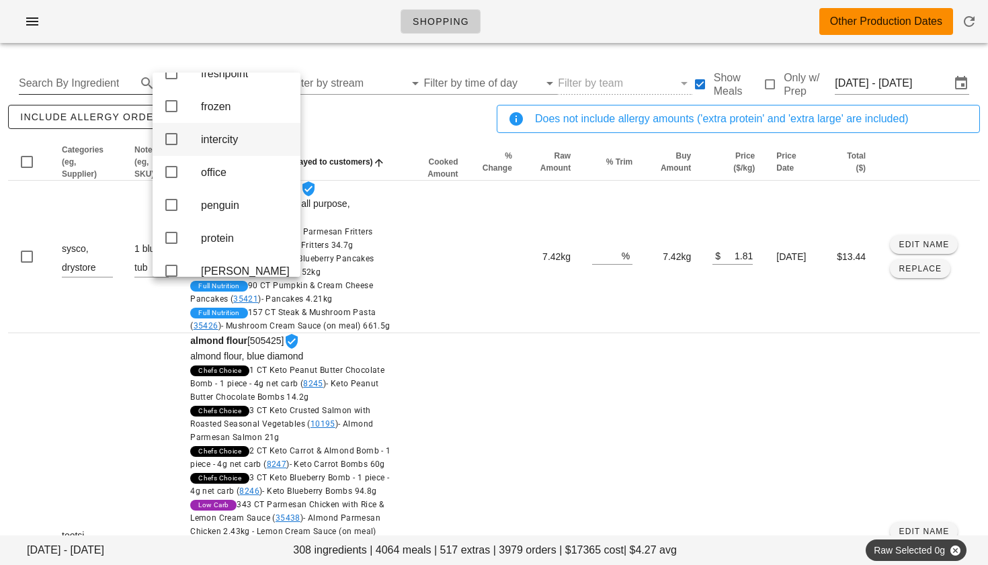
click at [173, 147] on icon at bounding box center [171, 139] width 16 height 16
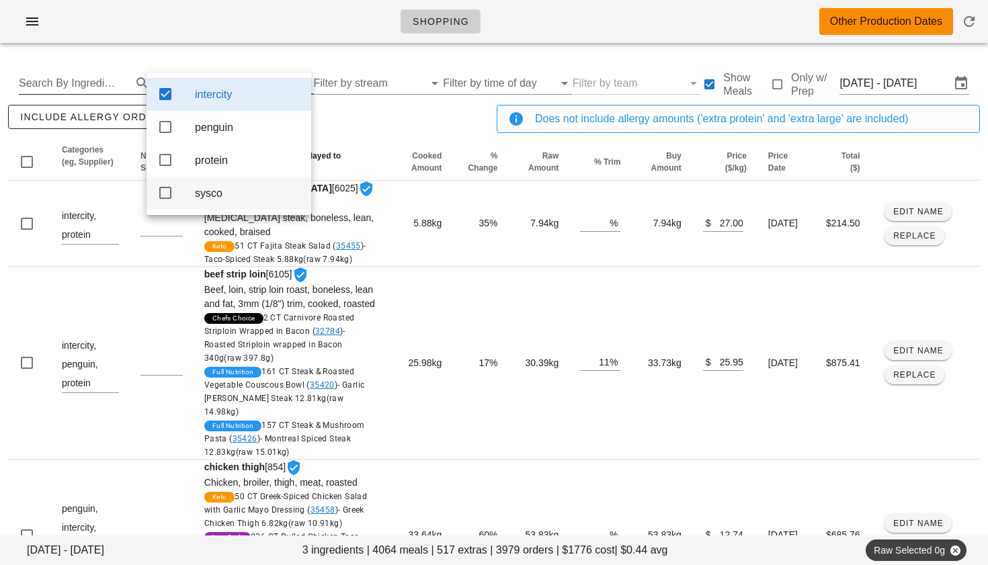
scroll to position [0, 0]
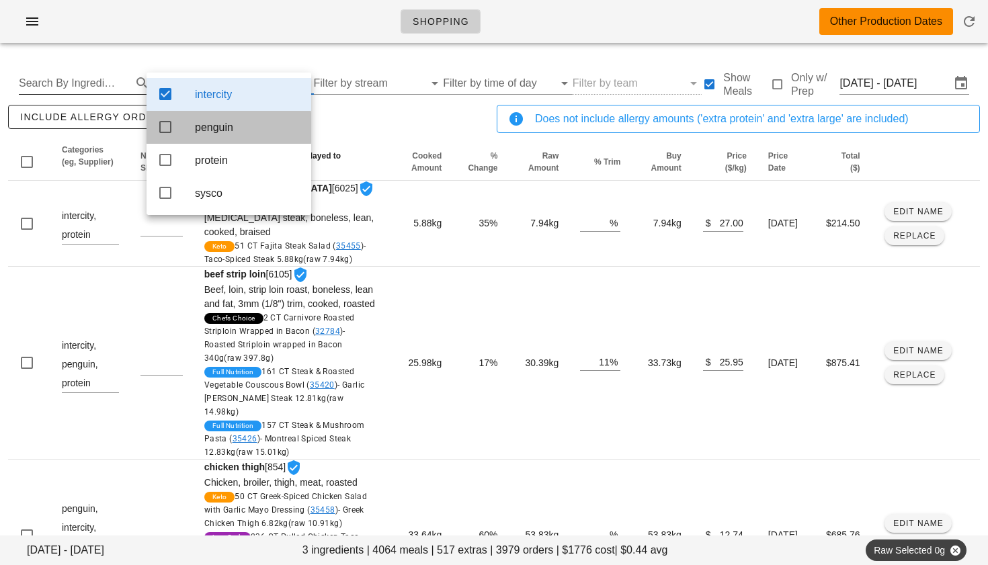
click at [165, 132] on icon at bounding box center [165, 127] width 16 height 16
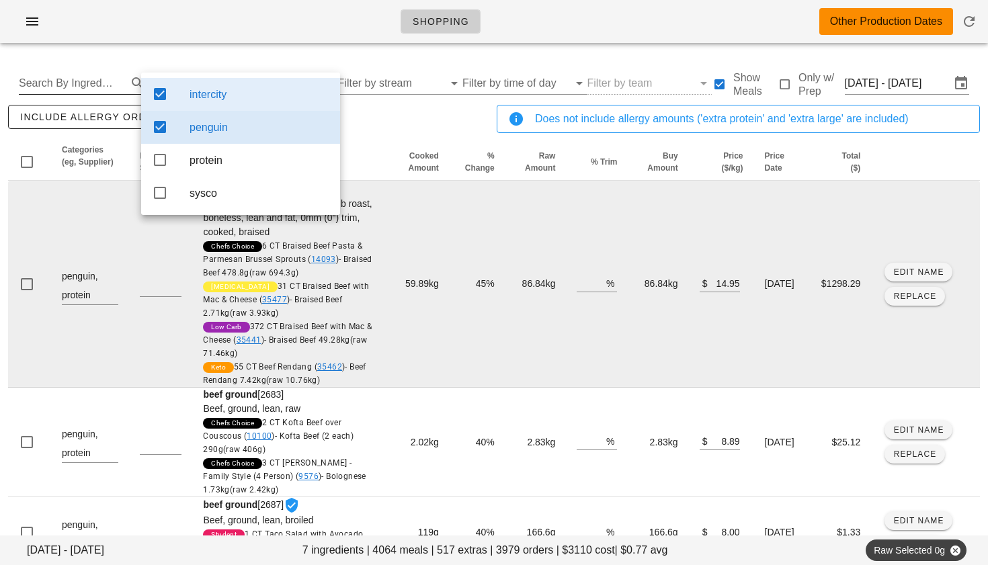
click at [413, 235] on td "59.89kg" at bounding box center [418, 284] width 64 height 207
